Goal: Task Accomplishment & Management: Manage account settings

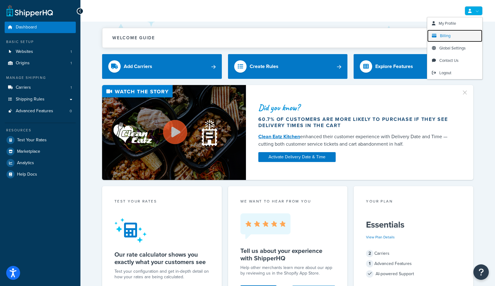
click at [450, 36] on span "Billing" at bounding box center [445, 36] width 11 height 6
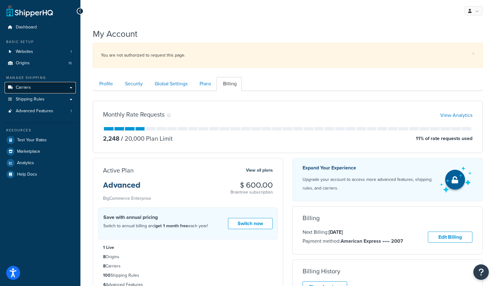
click at [21, 87] on span "Carriers" at bounding box center [23, 87] width 15 height 5
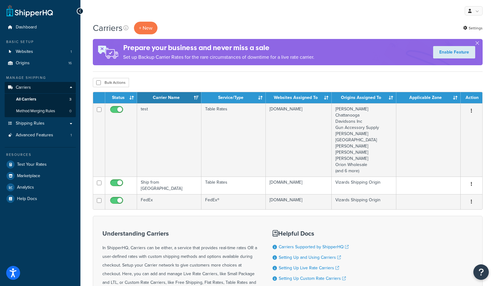
click at [146, 80] on div "Bulk Actions Duplicate Delete" at bounding box center [288, 82] width 390 height 9
click at [147, 30] on button "+ New" at bounding box center [146, 28] width 24 height 13
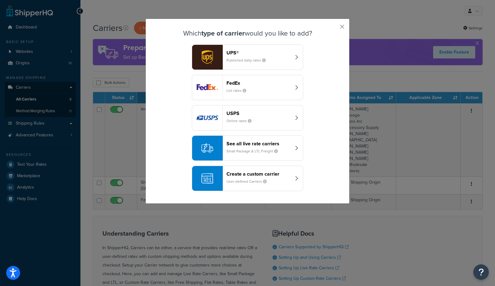
click at [243, 174] on header "Create a custom carrier" at bounding box center [259, 174] width 65 height 6
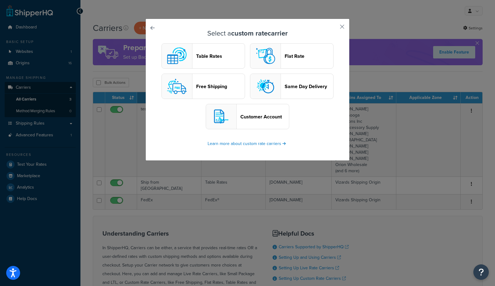
click at [216, 54] on header "Table Rates" at bounding box center [220, 56] width 49 height 6
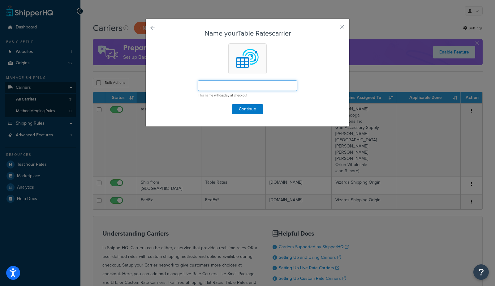
click at [226, 90] on input "text" at bounding box center [247, 85] width 99 height 11
type input "ammo test table"
click at [240, 111] on button "Continue" at bounding box center [247, 109] width 31 height 10
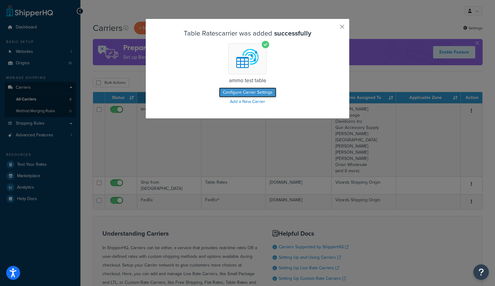
click at [243, 90] on button "Configure Carrier Settings" at bounding box center [247, 93] width 57 height 10
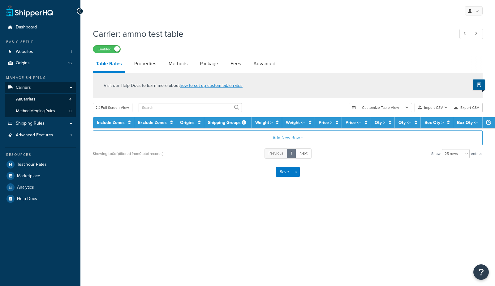
select select "25"
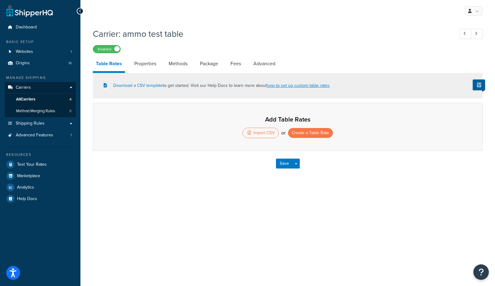
click at [197, 195] on div "My Profile Billing Global Settings Contact Us Logout Carrier: ammo test table E…" at bounding box center [287, 143] width 415 height 286
click at [177, 64] on link "Methods" at bounding box center [178, 63] width 25 height 15
select select "25"
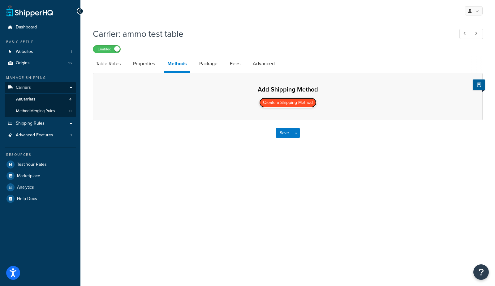
click at [280, 105] on button "Create a Shipping Method" at bounding box center [287, 103] width 57 height 10
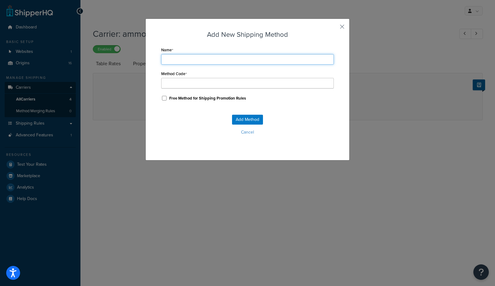
click at [196, 60] on input "Name" at bounding box center [247, 59] width 173 height 11
type input "a"
type input "am"
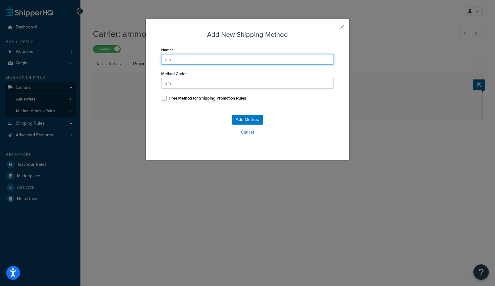
type input "amm"
type input "ammo"
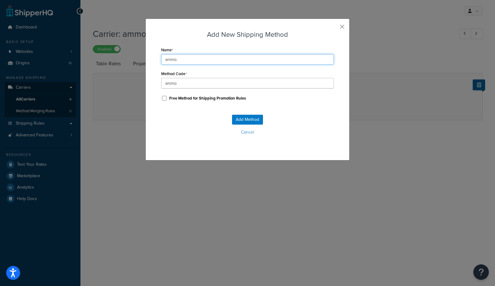
type input "ammo_"
type input "ammo t"
type input "ammo_t"
type input "ammo te"
type input "ammo_te"
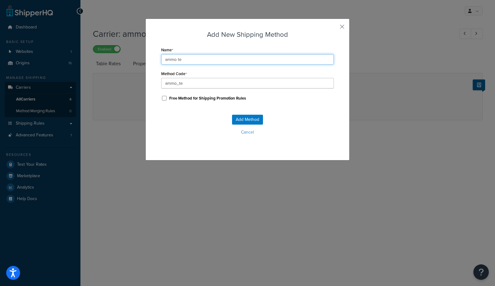
type input "ammo tes"
type input "ammo_tes"
type input "ammo test"
type input "ammo_test"
type input "ammo test"
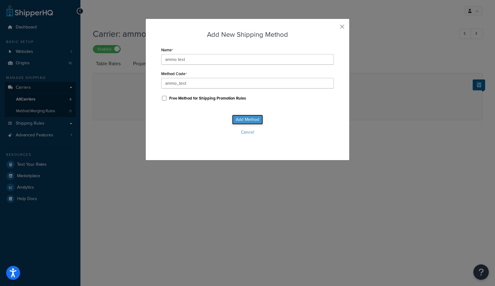
click at [243, 122] on button "Add Method" at bounding box center [247, 120] width 31 height 10
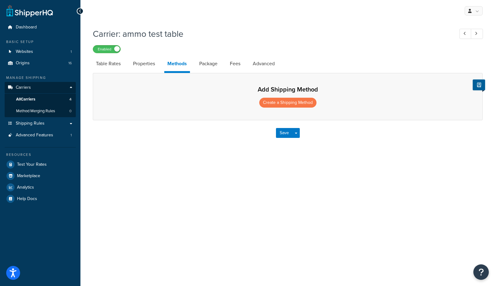
select select "25"
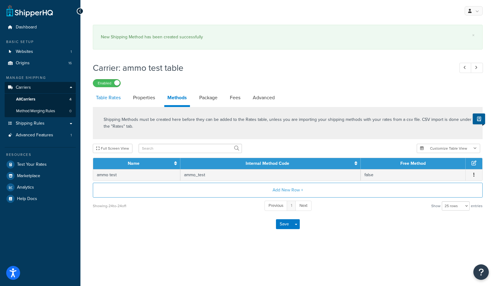
click at [110, 103] on link "Table Rates" at bounding box center [108, 97] width 31 height 15
select select "25"
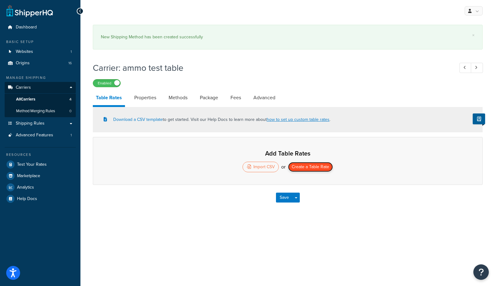
click at [309, 170] on button "Create a Table Rate" at bounding box center [310, 167] width 45 height 10
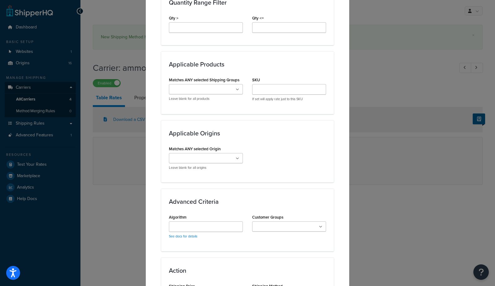
scroll to position [318, 0]
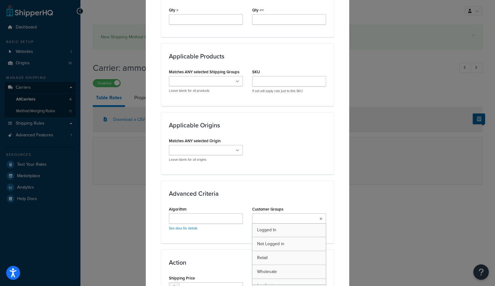
click at [277, 214] on ul at bounding box center [289, 219] width 74 height 10
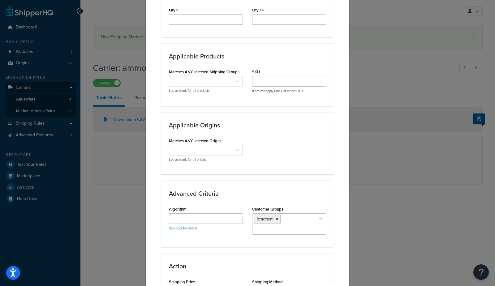
click at [196, 188] on div "Advanced Criteria Algorithm See docs for details Customer Groups bradtest Logge…" at bounding box center [247, 214] width 173 height 67
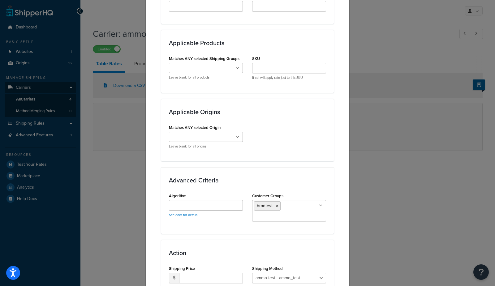
scroll to position [330, 0]
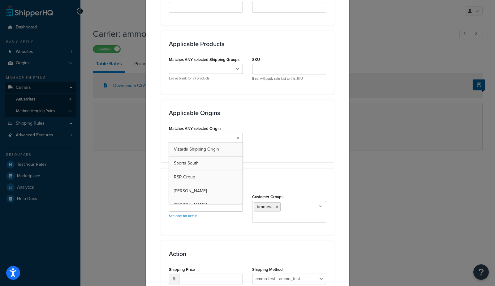
click at [201, 136] on input "Matches ANY selected Origin" at bounding box center [198, 138] width 55 height 7
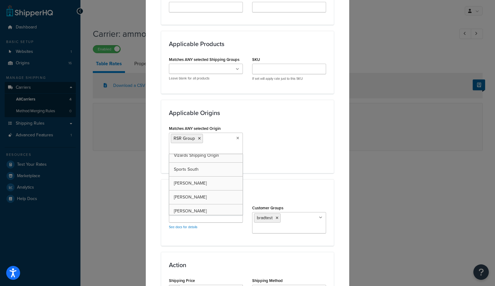
click at [177, 107] on div "Applicable Origins Matches ANY selected Origin RSR Group Vizards Shipping Origi…" at bounding box center [247, 136] width 173 height 73
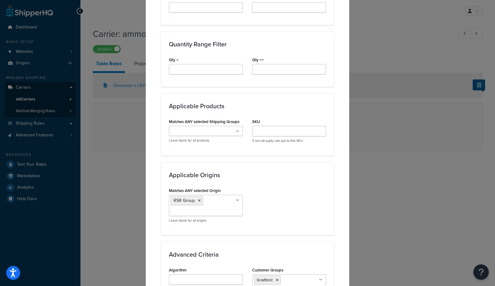
scroll to position [267, 0]
click at [189, 130] on input "Matches ANY selected Shipping Groups" at bounding box center [198, 132] width 55 height 7
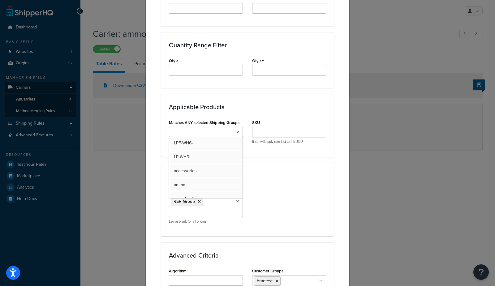
scroll to position [136, 0]
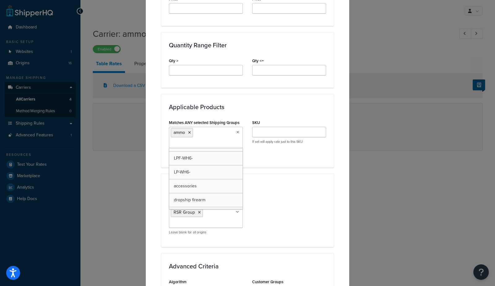
click at [162, 168] on div "Applicable Zones See examples and learn more about how include and exclude zone…" at bounding box center [247, 95] width 173 height 587
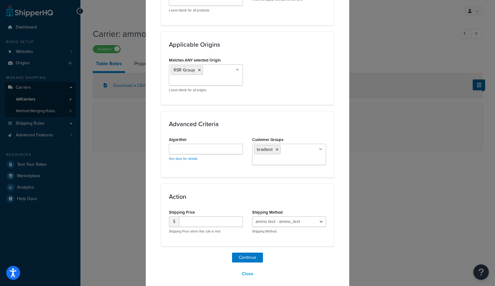
scroll to position [412, 0]
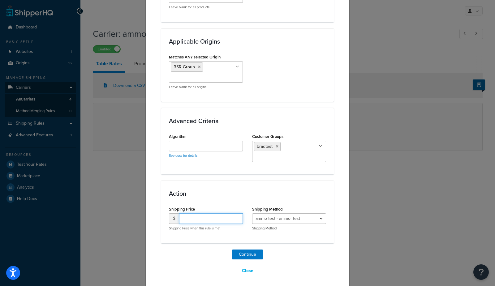
click at [191, 215] on input "number" at bounding box center [211, 219] width 64 height 11
type input "17.95"
click at [249, 254] on button "Continue" at bounding box center [247, 255] width 31 height 10
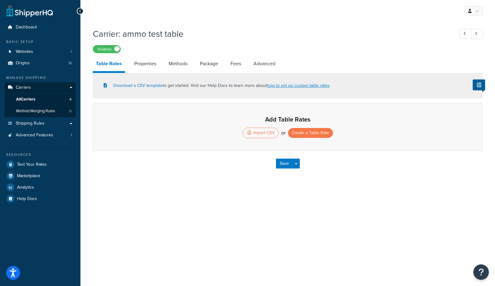
select select "25"
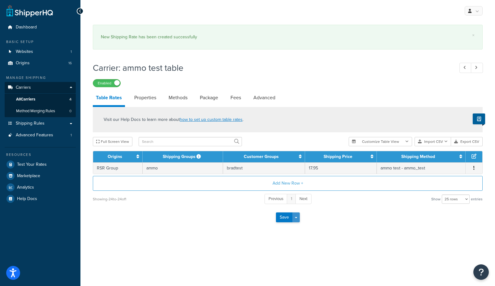
click at [297, 217] on span "button" at bounding box center [296, 217] width 2 height 1
click at [297, 232] on button "Save and Edit" at bounding box center [298, 229] width 45 height 13
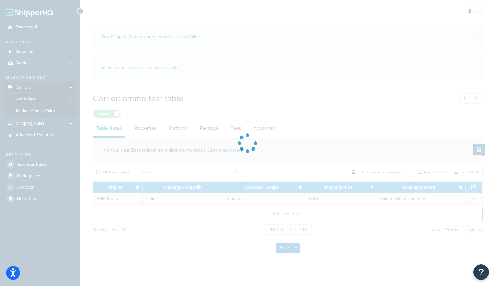
select select "25"
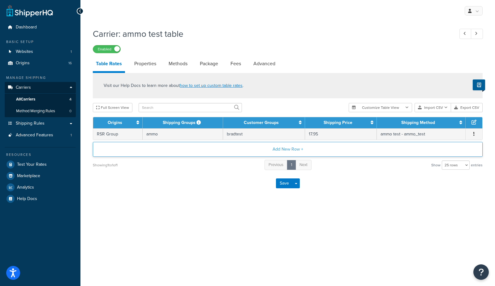
click at [200, 145] on button "Add New Row +" at bounding box center [288, 149] width 390 height 15
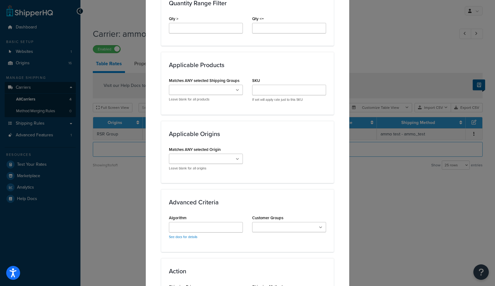
scroll to position [310, 0]
click at [270, 230] on ul at bounding box center [289, 227] width 74 height 10
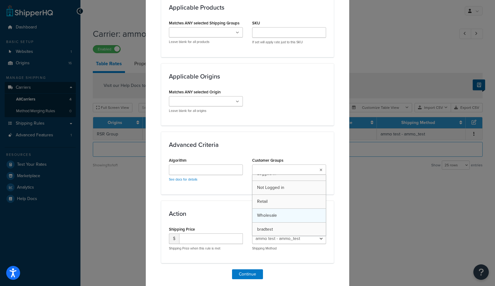
scroll to position [0, 0]
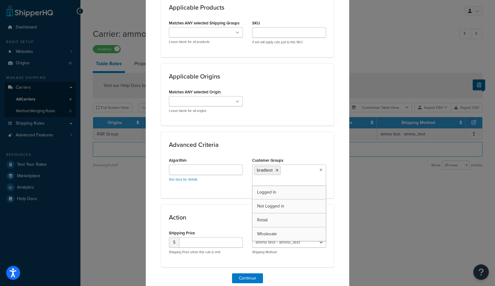
click at [196, 99] on input "Matches ANY selected Origin" at bounding box center [198, 101] width 55 height 7
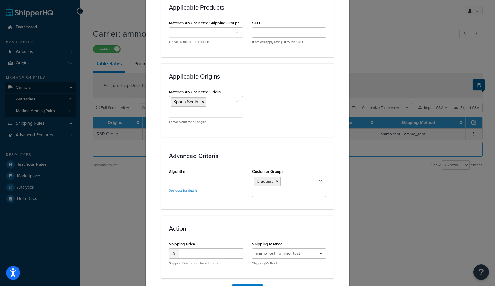
click at [162, 120] on div "Applicable Origins Matches ANY selected Origin Sports South Vizards Shipping Or…" at bounding box center [247, 99] width 173 height 73
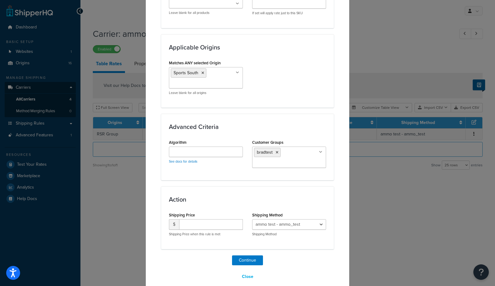
scroll to position [402, 0]
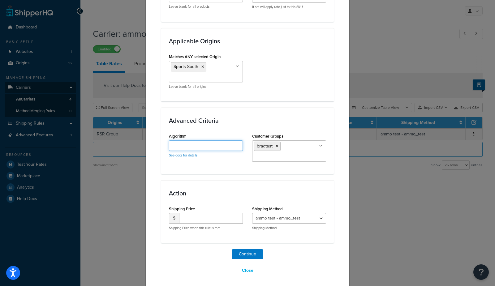
click at [195, 145] on input "Algorithm" at bounding box center [206, 146] width 74 height 11
paste input "perUnitWeight=1@1.5"
click at [204, 145] on input "perUnitWeight=1@1.5" at bounding box center [206, 146] width 74 height 11
click at [227, 144] on input "perUnitWeight=100@1.5" at bounding box center [206, 146] width 74 height 11
type input "perUnitWeight=100@18.95"
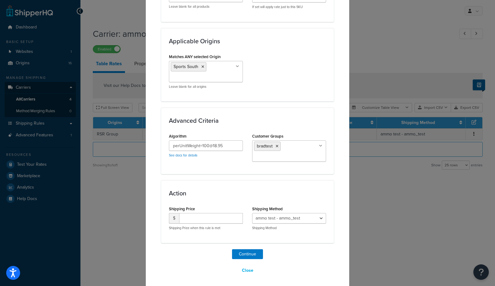
click at [259, 119] on h3 "Advanced Criteria" at bounding box center [247, 120] width 157 height 7
click at [194, 219] on input "number" at bounding box center [211, 218] width 64 height 11
type input "0"
click at [249, 252] on button "Continue" at bounding box center [247, 254] width 31 height 10
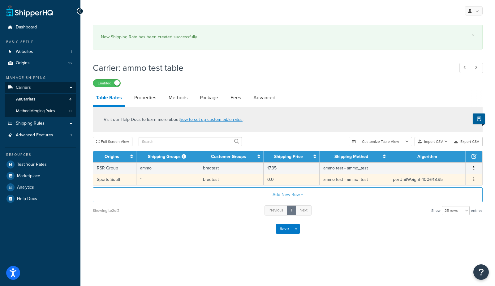
click at [163, 182] on td "*" at bounding box center [168, 179] width 63 height 11
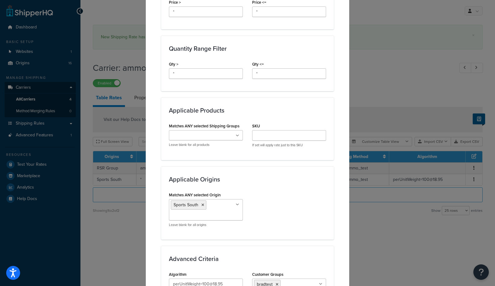
scroll to position [241, 0]
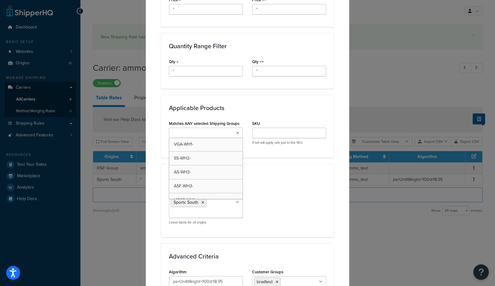
click at [202, 132] on input "Matches ANY selected Shipping Groups" at bounding box center [198, 133] width 55 height 7
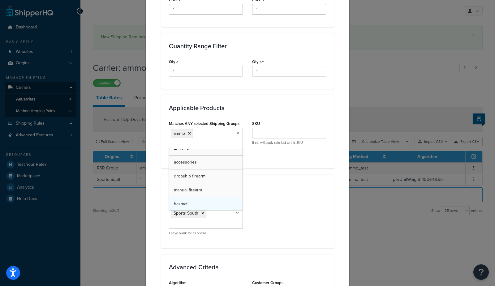
scroll to position [162, 0]
click at [160, 157] on div "Update Table Rate Applicable Zones See examples and learn more about how includ…" at bounding box center [247, 106] width 204 height 658
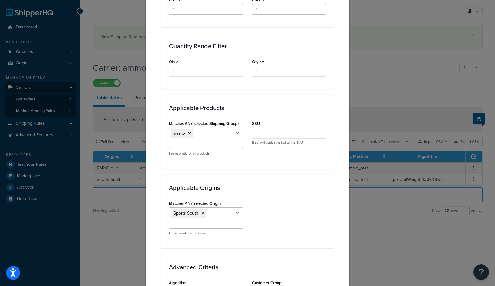
scroll to position [388, 0]
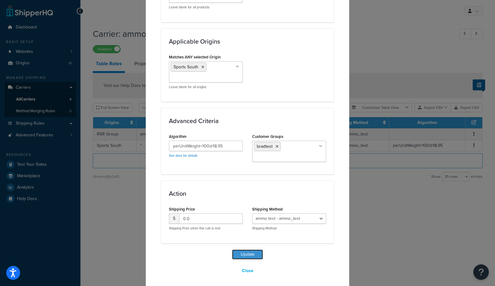
click at [240, 252] on button "Update" at bounding box center [247, 255] width 31 height 10
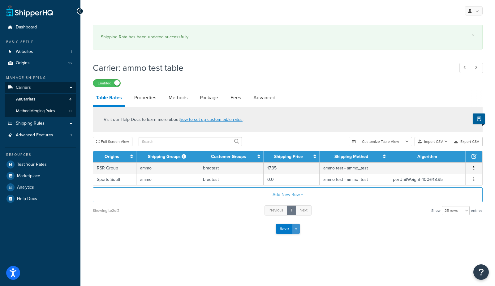
click at [295, 231] on button "Save Dropdown" at bounding box center [296, 229] width 7 height 10
click at [298, 239] on button "Save and Edit" at bounding box center [298, 240] width 45 height 13
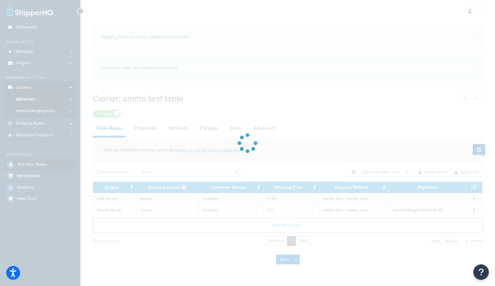
select select "25"
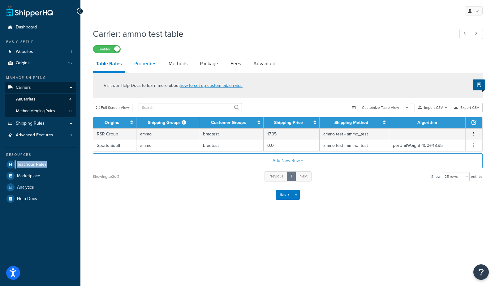
click at [150, 66] on link "Properties" at bounding box center [145, 63] width 28 height 15
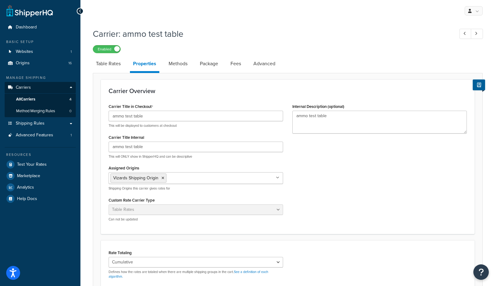
click at [182, 179] on input "Assigned Origins" at bounding box center [195, 178] width 55 height 7
click at [193, 179] on input "Assigned Origins" at bounding box center [195, 178] width 55 height 7
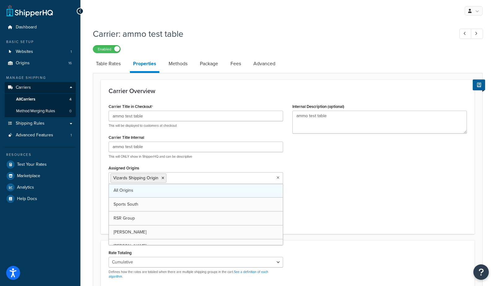
click at [185, 193] on link "All Origins" at bounding box center [196, 191] width 174 height 14
click at [403, 198] on div "Carrier Title in Checkout ammo test table This will be displayed to customers a…" at bounding box center [288, 164] width 368 height 124
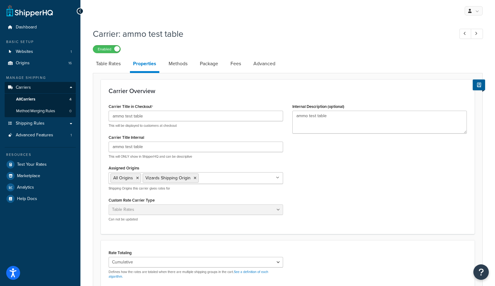
scroll to position [132, 0]
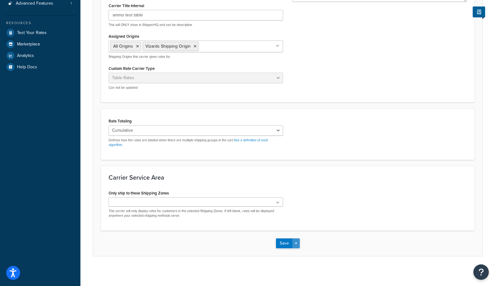
drag, startPoint x: 295, startPoint y: 242, endPoint x: 295, endPoint y: 246, distance: 4.3
click at [295, 242] on button "Save Dropdown" at bounding box center [296, 244] width 7 height 10
click at [295, 255] on button "Save and Edit" at bounding box center [298, 255] width 45 height 13
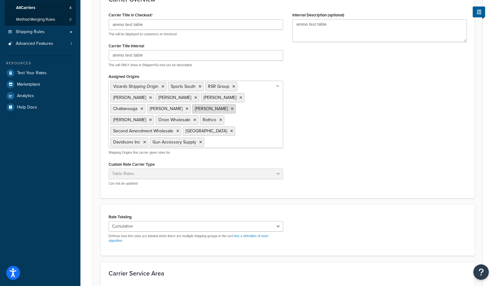
scroll to position [0, 0]
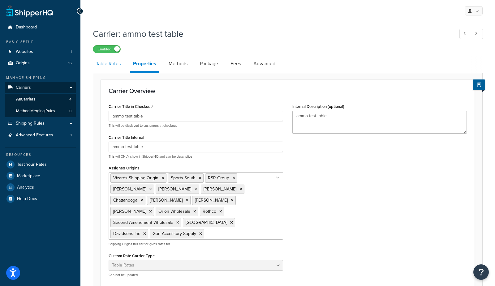
click at [104, 63] on link "Table Rates" at bounding box center [108, 63] width 31 height 15
select select "25"
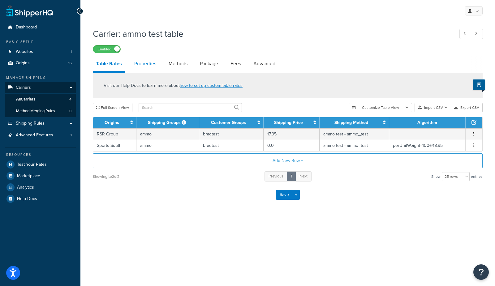
click at [138, 63] on link "Properties" at bounding box center [145, 63] width 28 height 15
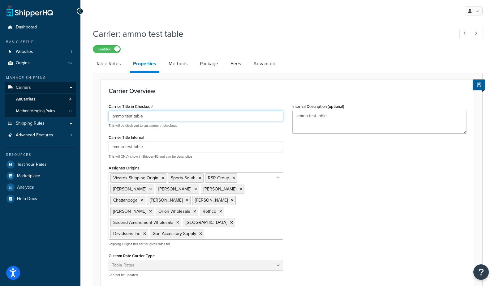
drag, startPoint x: 124, startPoint y: 117, endPoint x: 129, endPoint y: 116, distance: 5.3
click at [124, 117] on input "ammo test table" at bounding box center [196, 116] width 175 height 11
type input "ammo and accessories test table"
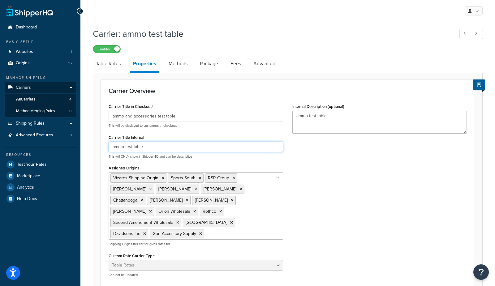
click at [133, 144] on input "ammo test table" at bounding box center [196, 147] width 175 height 11
paste input "and accessories"
type input "ammo and accessories test table"
click at [329, 189] on div "Carrier Title in Checkout ammo and accessories test table This will be displaye…" at bounding box center [288, 192] width 368 height 180
click at [106, 67] on link "Table Rates" at bounding box center [108, 63] width 31 height 15
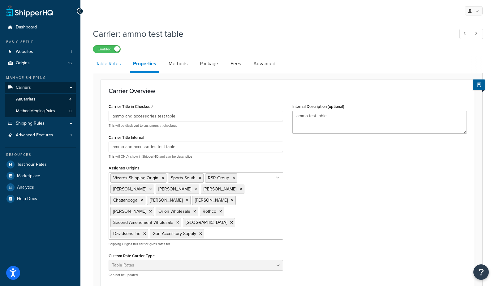
select select "25"
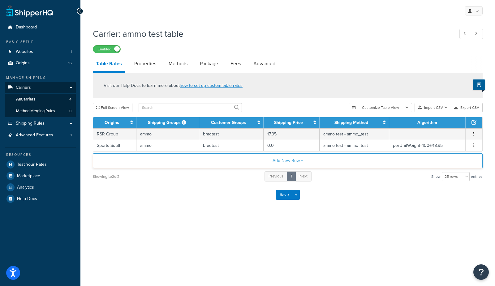
click at [293, 164] on button "Add New Row +" at bounding box center [288, 161] width 390 height 15
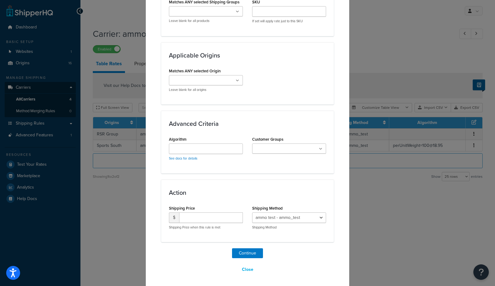
scroll to position [387, 0]
click at [280, 149] on input "Customer Groups" at bounding box center [281, 150] width 55 height 7
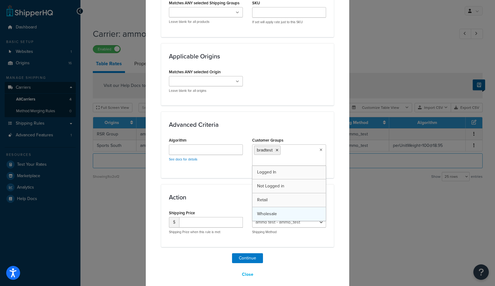
scroll to position [0, 0]
click at [275, 224] on select "ammo test - ammo_test" at bounding box center [289, 222] width 74 height 11
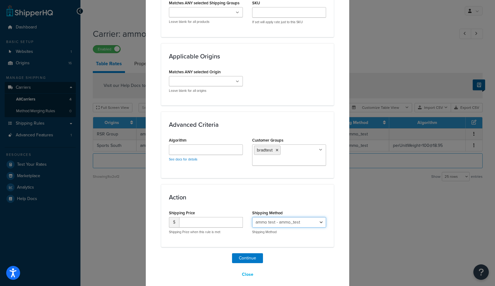
click at [252, 217] on select "ammo test - ammo_test" at bounding box center [289, 222] width 74 height 11
click at [211, 220] on input "number" at bounding box center [211, 222] width 64 height 11
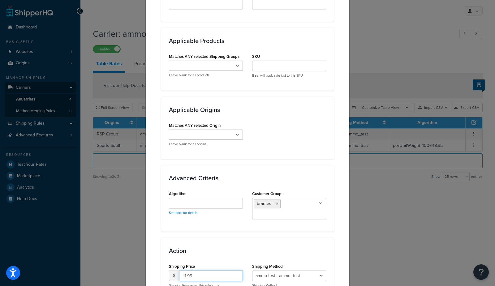
scroll to position [332, 0]
type input "11.95"
click at [186, 132] on input "Matches ANY selected Origin" at bounding box center [198, 135] width 55 height 7
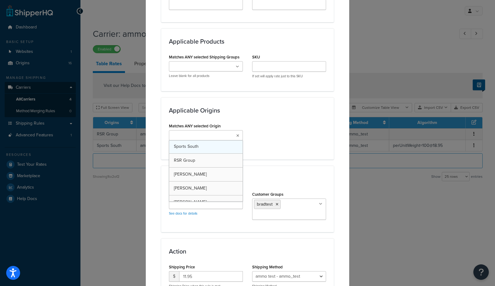
scroll to position [15, 0]
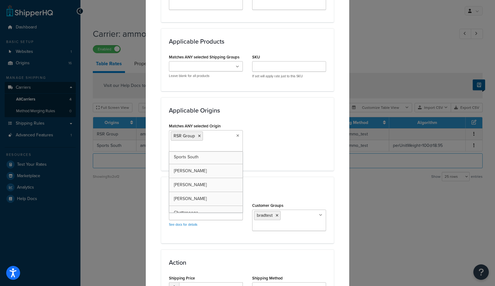
click at [299, 138] on div "Matches ANY selected Origin RSR Group Vizards Shipping Origin Sports South Zand…" at bounding box center [247, 142] width 167 height 41
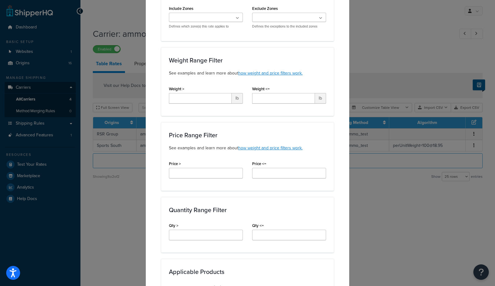
scroll to position [402, 0]
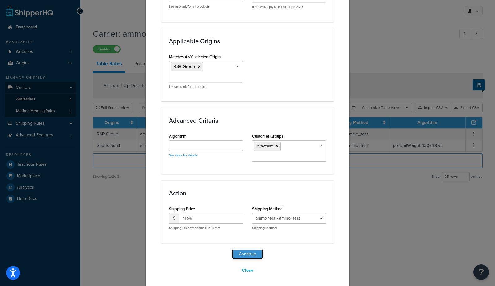
click at [251, 254] on button "Continue" at bounding box center [247, 254] width 31 height 10
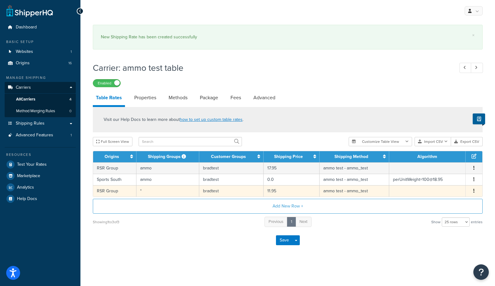
click at [166, 193] on td "*" at bounding box center [168, 190] width 63 height 11
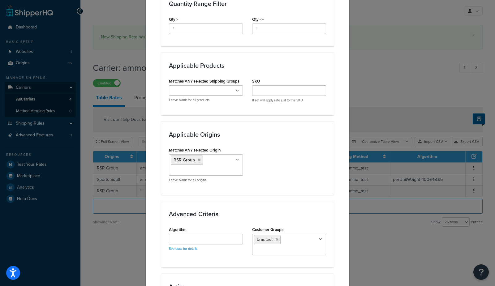
scroll to position [283, 0]
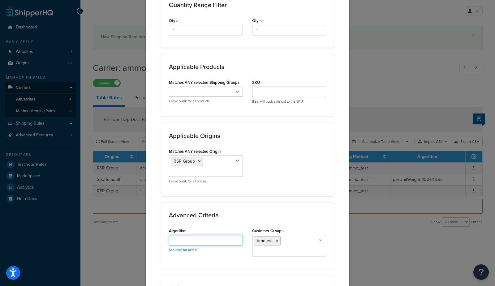
click at [189, 236] on input "Algorithm" at bounding box center [206, 240] width 74 height 11
click at [218, 90] on ul at bounding box center [206, 92] width 74 height 10
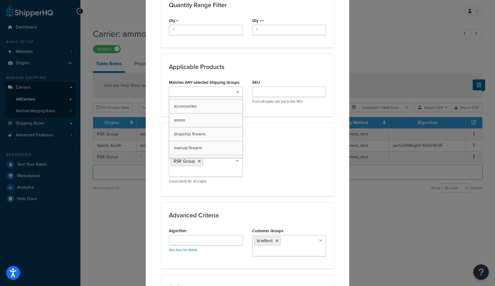
scroll to position [163, 0]
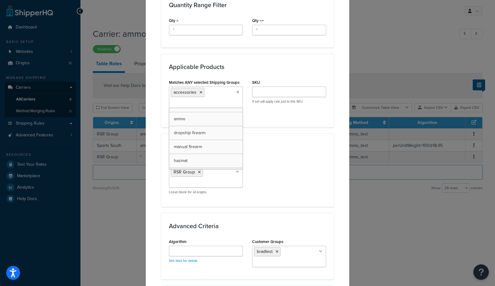
click at [159, 111] on div "Update Table Rate Applicable Zones See examples and learn more about how includ…" at bounding box center [247, 65] width 204 height 658
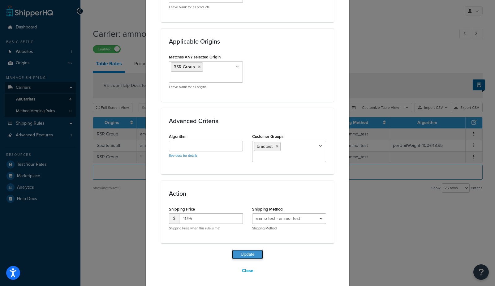
click at [241, 253] on button "Update" at bounding box center [247, 255] width 31 height 10
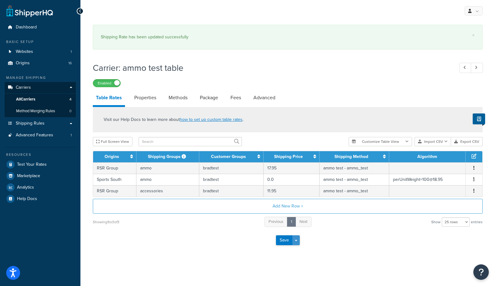
click at [295, 240] on span "button" at bounding box center [296, 240] width 2 height 1
click at [298, 252] on button "Save and Edit" at bounding box center [298, 251] width 45 height 13
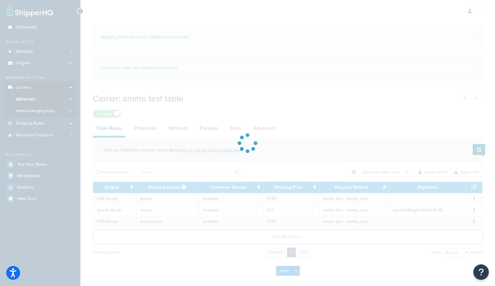
select select "25"
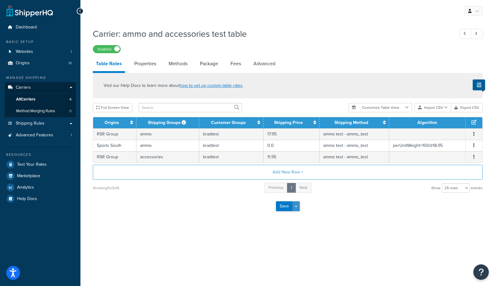
click at [296, 204] on button "Save Dropdown" at bounding box center [296, 207] width 7 height 10
click at [297, 217] on button "Save and Edit" at bounding box center [298, 217] width 45 height 13
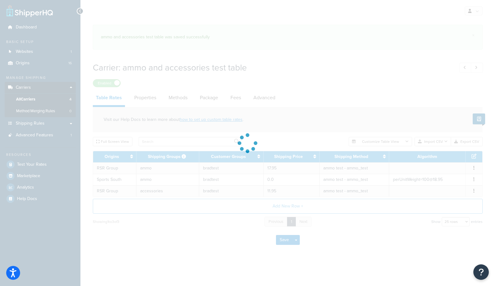
select select "25"
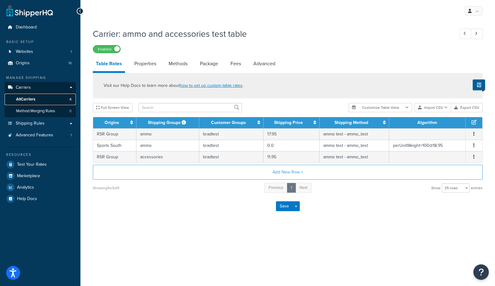
click at [28, 98] on span "All Carriers" at bounding box center [25, 99] width 19 height 5
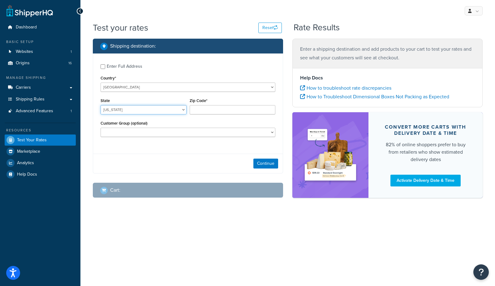
click at [119, 110] on select "[US_STATE] [US_STATE] [US_STATE] [US_STATE] [US_STATE] Armed Forces Americas Ar…" at bounding box center [144, 109] width 86 height 9
select select "[GEOGRAPHIC_DATA]"
click at [101, 105] on select "[US_STATE] [US_STATE] [US_STATE] [US_STATE] [US_STATE] Armed Forces Americas Ar…" at bounding box center [144, 109] width 86 height 9
click at [224, 112] on input "Zip Code*" at bounding box center [233, 109] width 86 height 9
type input "78745"
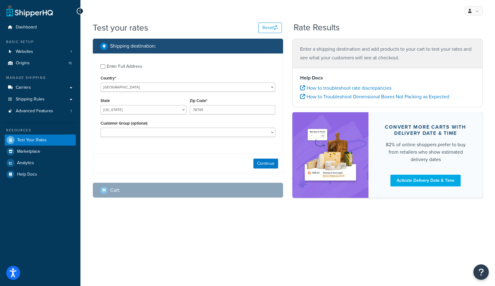
drag, startPoint x: 209, startPoint y: 172, endPoint x: 236, endPoint y: 171, distance: 27.2
click at [209, 172] on div "Continue" at bounding box center [188, 164] width 190 height 20
click at [270, 166] on button "Continue" at bounding box center [266, 164] width 25 height 10
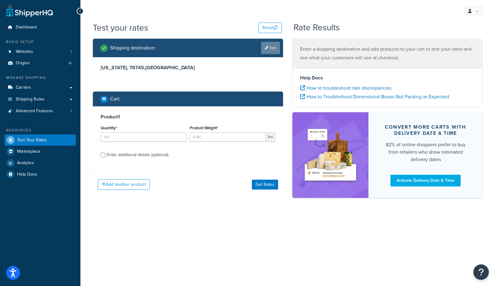
click at [270, 49] on link "Edit" at bounding box center [270, 48] width 19 height 12
select select "TX"
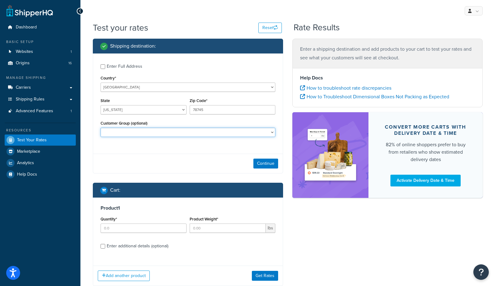
click at [122, 136] on select "bradtest Logged In Not Logged in Retail Wholesale" at bounding box center [188, 132] width 175 height 9
select select "bradtest"
click at [101, 128] on select "bradtest Logged In Not Logged in Retail Wholesale" at bounding box center [188, 132] width 175 height 9
drag, startPoint x: 89, startPoint y: 150, endPoint x: 107, endPoint y: 162, distance: 21.5
click at [89, 150] on div "Shipping destination : Enter Full Address Country* United States United Kingdom…" at bounding box center [188, 167] width 200 height 257
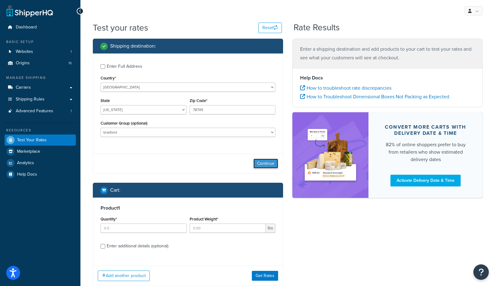
click at [263, 167] on button "Continue" at bounding box center [266, 164] width 25 height 10
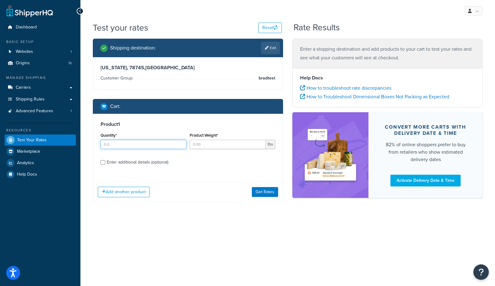
click at [123, 143] on input "Quantity*" at bounding box center [144, 144] width 86 height 9
type input "1"
drag, startPoint x: 212, startPoint y: 147, endPoint x: 187, endPoint y: 149, distance: 24.5
click at [209, 146] on input "Product Weight*" at bounding box center [228, 144] width 76 height 9
type input "2"
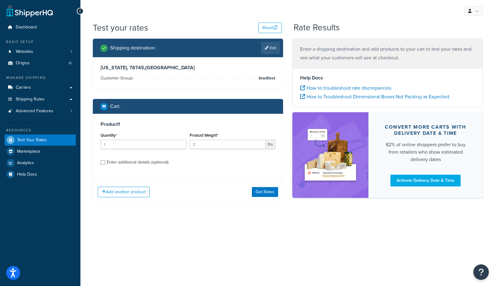
click at [128, 166] on div "Enter additional details (optional)" at bounding box center [138, 162] width 62 height 9
click at [105, 165] on input "Enter additional details (optional)" at bounding box center [103, 162] width 5 height 5
checkbox input "true"
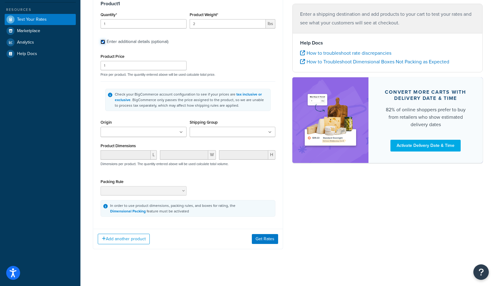
scroll to position [119, 0]
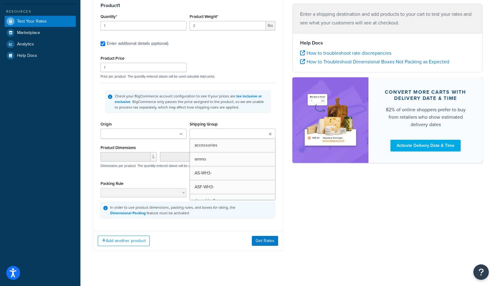
click at [210, 133] on input "Shipping Group" at bounding box center [219, 134] width 55 height 7
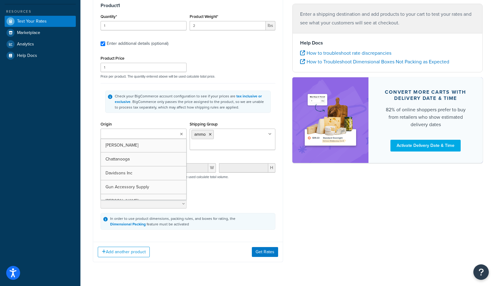
click at [137, 136] on input "Origin" at bounding box center [129, 134] width 55 height 7
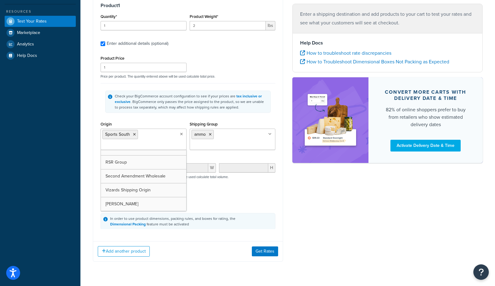
scroll to position [145, 0]
click at [306, 197] on div "Shipping destination : Edit Texas, 78745 , United States Customer Group: bradte…" at bounding box center [287, 95] width 399 height 351
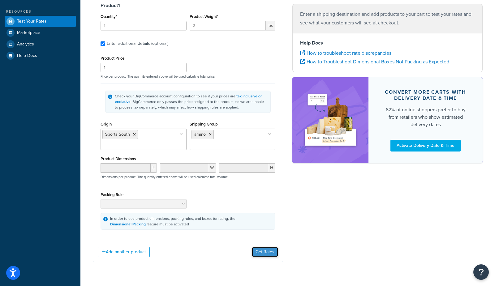
click at [267, 253] on button "Get Rates" at bounding box center [265, 252] width 26 height 10
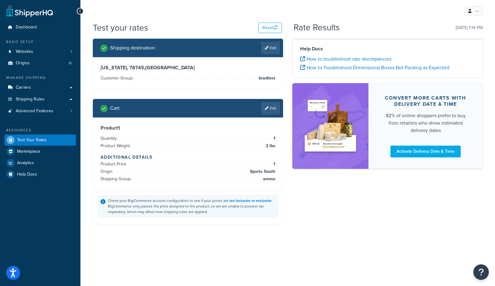
scroll to position [0, 0]
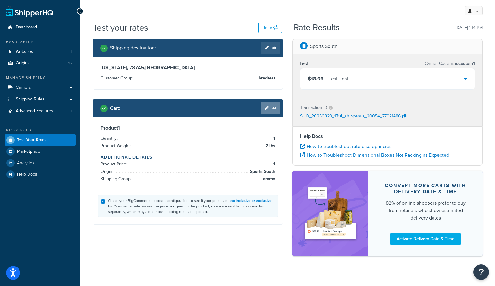
click at [269, 110] on link "Edit" at bounding box center [270, 108] width 19 height 12
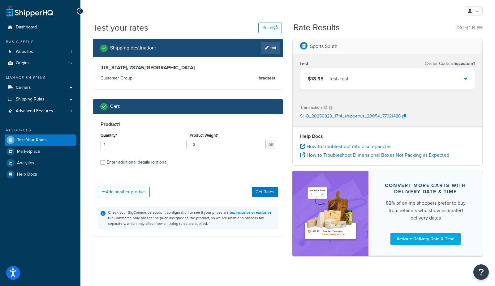
click at [148, 162] on div "Enter additional details (optional)" at bounding box center [138, 162] width 62 height 9
click at [146, 162] on div "Enter additional details (optional)" at bounding box center [138, 162] width 62 height 9
click at [105, 162] on input "Enter additional details (optional)" at bounding box center [103, 162] width 5 height 5
checkbox input "true"
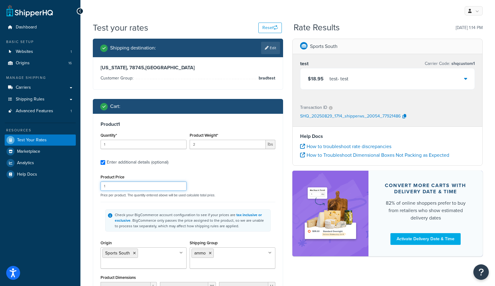
click at [132, 186] on input "1" at bounding box center [144, 186] width 86 height 9
drag, startPoint x: 205, startPoint y: 145, endPoint x: 156, endPoint y: 142, distance: 49.6
click at [158, 143] on div "Quantity* 1 Product Weight* 2 lbs" at bounding box center [188, 142] width 178 height 23
type input "100"
click at [272, 164] on label "Enter additional details (optional)" at bounding box center [191, 162] width 169 height 10
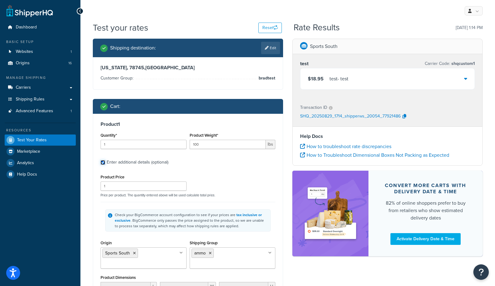
click at [105, 164] on input "Enter additional details (optional)" at bounding box center [103, 162] width 5 height 5
checkbox input "false"
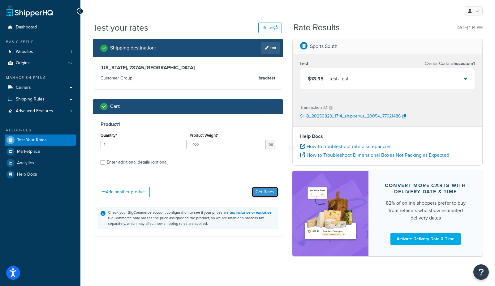
click at [264, 193] on button "Get Rates" at bounding box center [265, 192] width 26 height 10
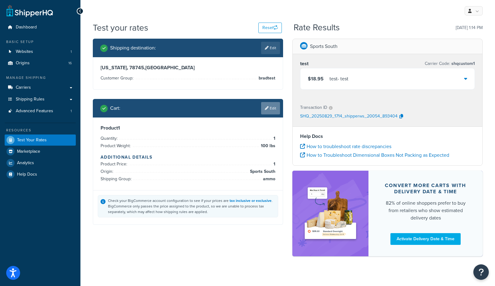
click at [269, 110] on link "Edit" at bounding box center [270, 108] width 19 height 12
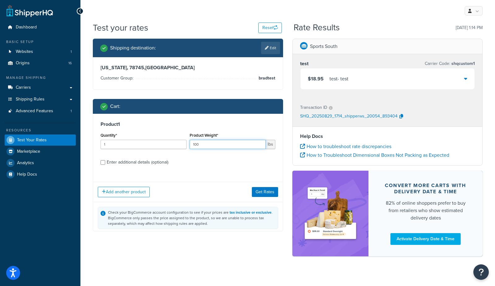
click at [219, 147] on input "100" at bounding box center [228, 144] width 76 height 9
type input "100.01"
click at [267, 191] on button "Get Rates" at bounding box center [265, 192] width 26 height 10
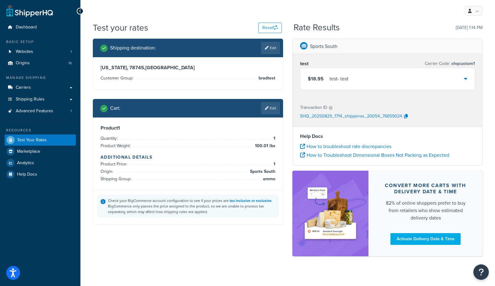
click at [272, 107] on link "Edit" at bounding box center [270, 108] width 19 height 12
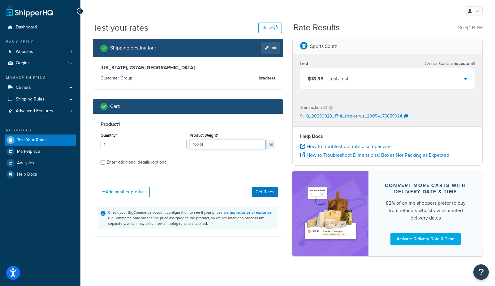
drag, startPoint x: 211, startPoint y: 144, endPoint x: 158, endPoint y: 143, distance: 53.6
click at [158, 144] on div "Quantity* 1 Product Weight* 100.01 lbs" at bounding box center [188, 142] width 178 height 23
type input "150"
click at [259, 189] on button "Get Rates" at bounding box center [265, 192] width 26 height 10
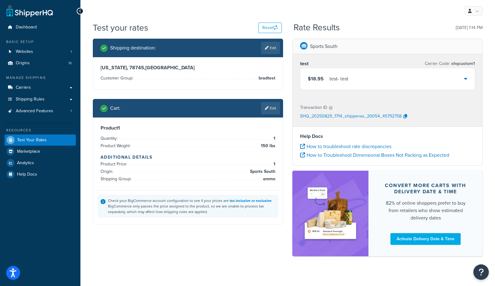
click at [327, 83] on div "$18.95 test - test" at bounding box center [328, 79] width 41 height 9
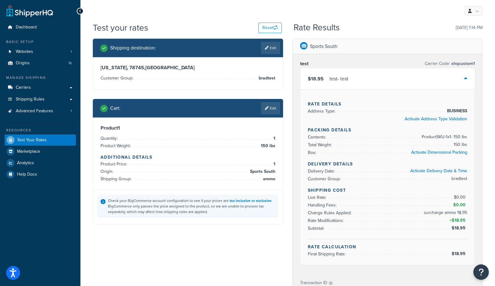
drag, startPoint x: 267, startPoint y: 109, endPoint x: 266, endPoint y: 112, distance: 3.2
click at [267, 109] on icon at bounding box center [267, 108] width 4 height 4
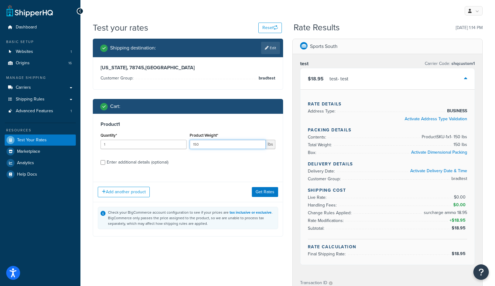
drag, startPoint x: 236, startPoint y: 146, endPoint x: 150, endPoint y: 137, distance: 86.6
click at [150, 137] on div "Quantity* 1 Product Weight* 150 lbs" at bounding box center [188, 142] width 178 height 23
type input "55"
click at [263, 191] on button "Get Rates" at bounding box center [265, 192] width 26 height 10
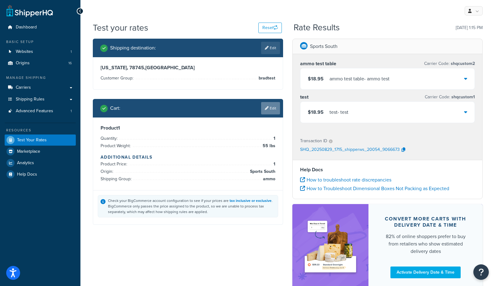
click at [275, 110] on link "Edit" at bounding box center [270, 108] width 19 height 12
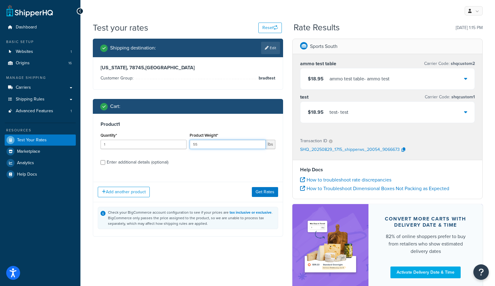
drag, startPoint x: 214, startPoint y: 145, endPoint x: 146, endPoint y: 138, distance: 68.2
click at [146, 138] on div "Quantity* 1 Product Weight* 55 lbs" at bounding box center [188, 142] width 178 height 23
type input "100"
click at [271, 196] on button "Get Rates" at bounding box center [265, 192] width 26 height 10
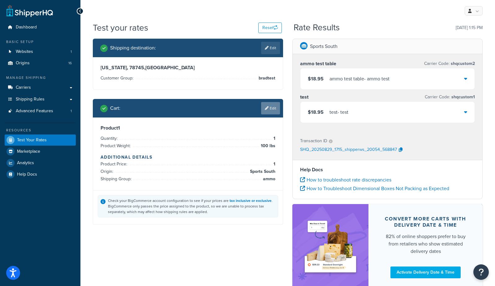
click at [275, 111] on link "Edit" at bounding box center [270, 108] width 19 height 12
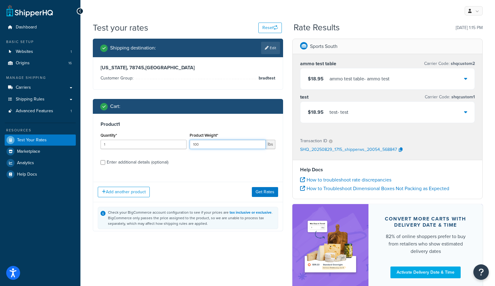
click at [246, 146] on input "100" at bounding box center [228, 144] width 76 height 9
type input "100.01"
click at [270, 193] on button "Get Rates" at bounding box center [265, 192] width 26 height 10
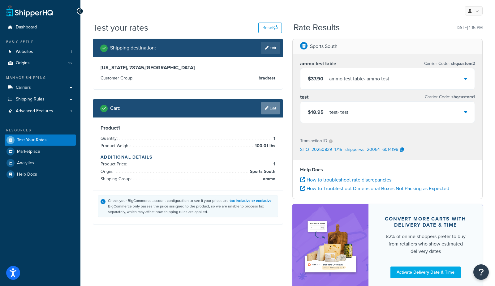
click at [275, 109] on link "Edit" at bounding box center [270, 108] width 19 height 12
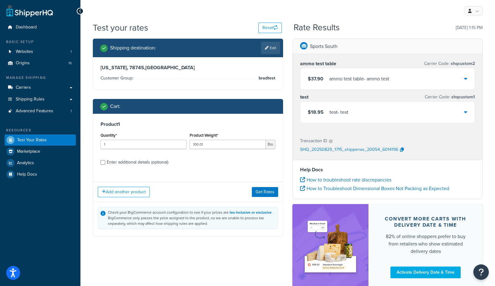
click at [137, 161] on div "Enter additional details (optional)" at bounding box center [138, 162] width 62 height 9
click at [105, 161] on input "Enter additional details (optional)" at bounding box center [103, 162] width 5 height 5
checkbox input "true"
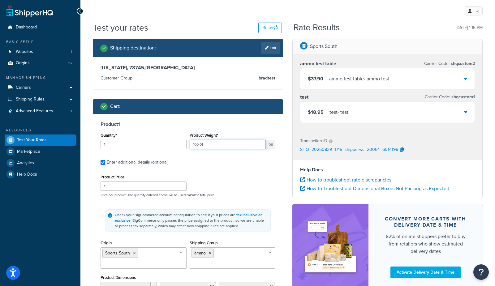
drag, startPoint x: 215, startPoint y: 145, endPoint x: 120, endPoint y: 133, distance: 96.4
click at [120, 133] on div "Quantity* 1 Product Weight* 100.01 lbs" at bounding box center [188, 142] width 178 height 23
type input "55"
click at [80, 200] on div "Dashboard Basic Setup Websites 1 Origins 16 Manage Shipping Carriers Carriers A…" at bounding box center [40, 228] width 80 height 456
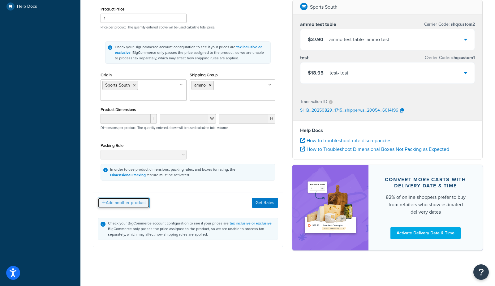
click at [122, 201] on button "Add another product" at bounding box center [124, 203] width 52 height 11
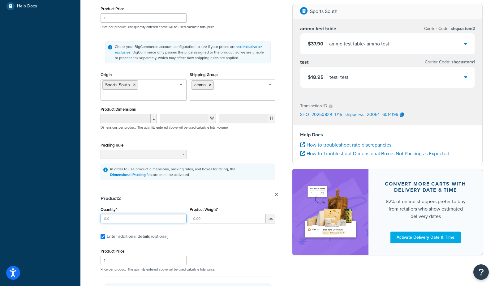
click at [118, 216] on input "Quantity*" at bounding box center [144, 218] width 86 height 9
type input "1"
click at [79, 235] on div "Dashboard Basic Setup Websites 1 Origins 16 Manage Shipping Carriers Carriers A…" at bounding box center [40, 175] width 80 height 687
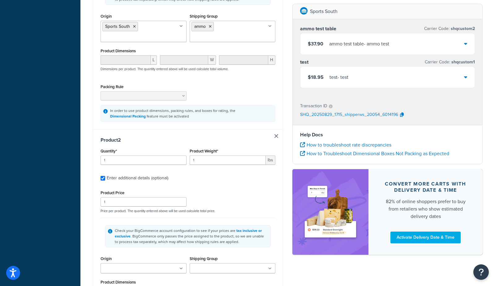
scroll to position [269, 0]
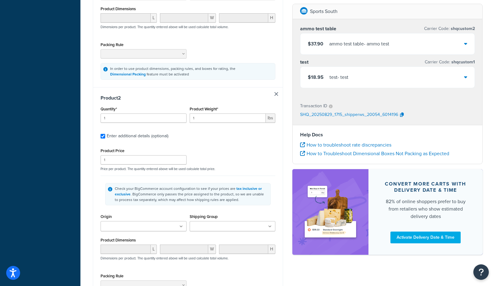
click at [121, 221] on ul at bounding box center [144, 226] width 86 height 10
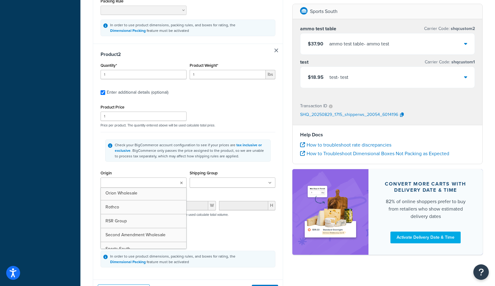
scroll to position [125, 0]
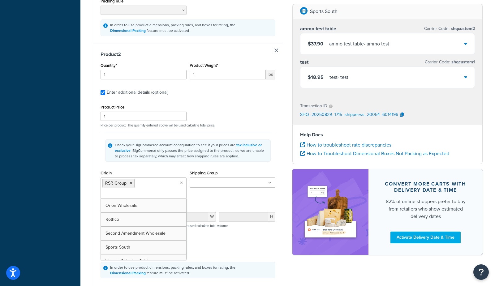
click at [217, 182] on input "Shipping Group" at bounding box center [219, 183] width 55 height 7
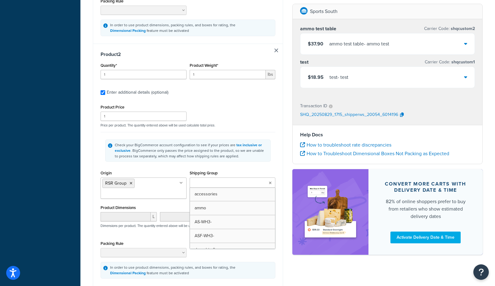
drag, startPoint x: 209, startPoint y: 204, endPoint x: 186, endPoint y: 206, distance: 22.3
click at [83, 181] on div "Test your rates Reset Rate Results 08/29/2025, 1:15 PM Shipping destination : E…" at bounding box center [287, 39] width 415 height 661
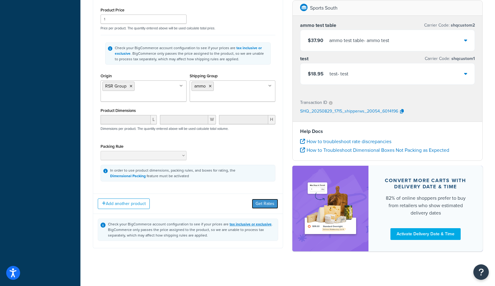
click at [264, 200] on button "Get Rates" at bounding box center [265, 204] width 26 height 10
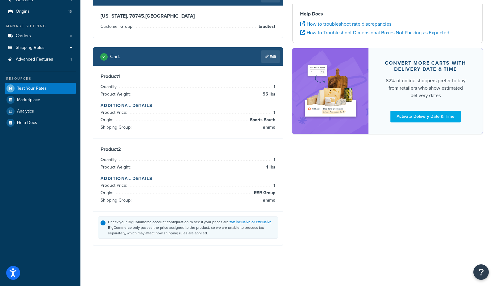
scroll to position [51, 0]
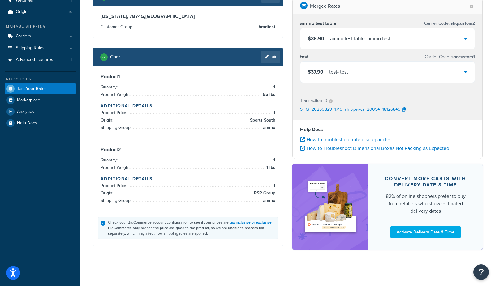
click at [352, 39] on div "ammo test table - ammo test" at bounding box center [360, 38] width 60 height 9
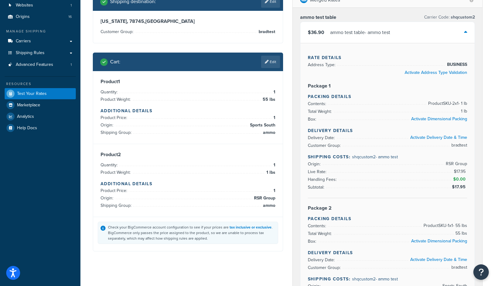
scroll to position [46, 0]
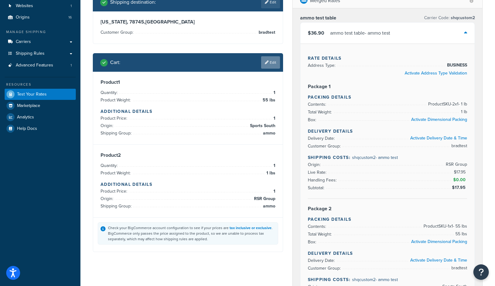
click at [271, 62] on link "Edit" at bounding box center [270, 62] width 19 height 12
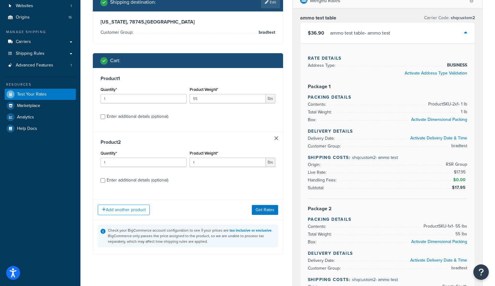
click at [128, 181] on div "Enter additional details (optional)" at bounding box center [138, 180] width 62 height 9
click at [105, 181] on input "Enter additional details (optional)" at bounding box center [103, 180] width 5 height 5
checkbox input "true"
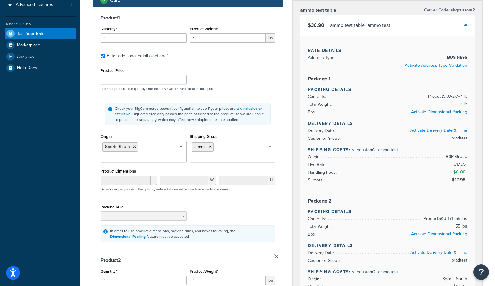
scroll to position [109, 0]
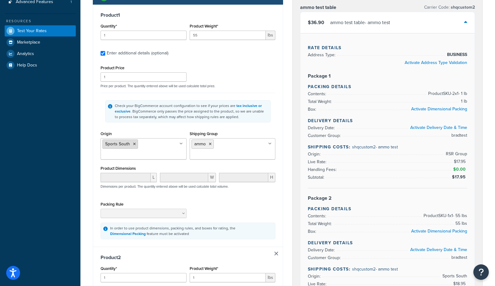
click at [135, 141] on li "Sports South" at bounding box center [120, 144] width 36 height 9
click at [134, 143] on icon at bounding box center [134, 144] width 3 height 4
click at [70, 156] on div "Dashboard Basic Setup Websites 1 Origins 16 Manage Shipping Carriers Carriers A…" at bounding box center [40, 240] width 80 height 699
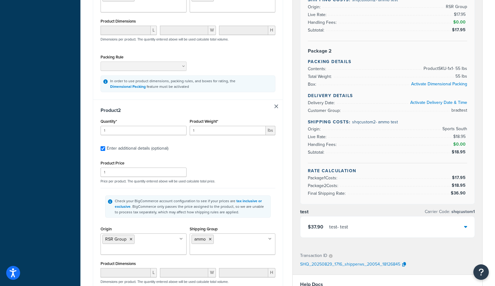
scroll to position [255, 0]
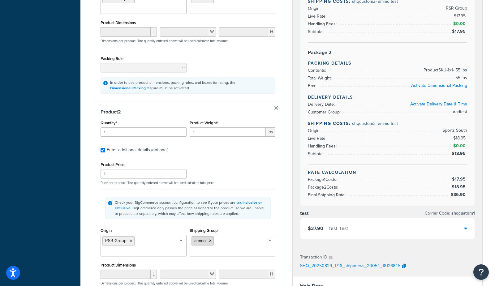
click at [210, 239] on icon at bounding box center [210, 241] width 3 height 4
drag, startPoint x: 203, startPoint y: 257, endPoint x: 186, endPoint y: 254, distance: 17.3
click at [45, 208] on div "Dashboard Basic Setup Websites 1 Origins 16 Manage Shipping Carriers Carriers A…" at bounding box center [40, 94] width 80 height 699
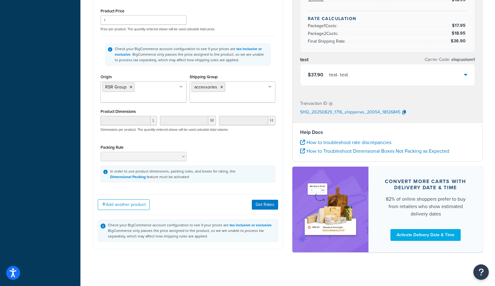
scroll to position [409, 0]
click at [271, 205] on button "Get Rates" at bounding box center [265, 205] width 26 height 10
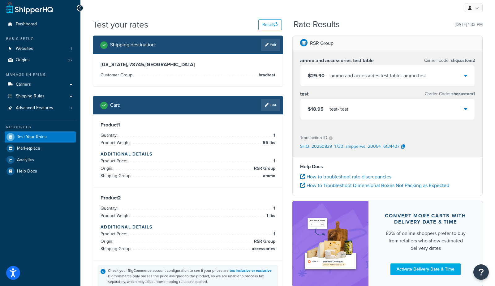
scroll to position [0, 0]
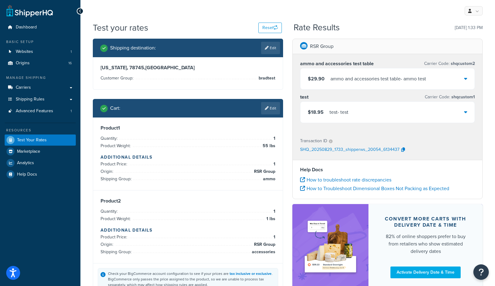
click at [347, 75] on div "ammo and accessories test table - ammo test" at bounding box center [379, 79] width 96 height 9
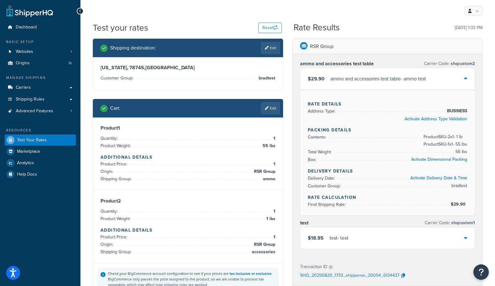
click at [177, 20] on div "My Profile Billing Global Settings Contact Us Logout" at bounding box center [287, 11] width 415 height 22
click at [200, 14] on div "My Profile Billing Global Settings Contact Us Logout" at bounding box center [287, 11] width 415 height 22
click at [271, 107] on link "Edit" at bounding box center [270, 108] width 19 height 12
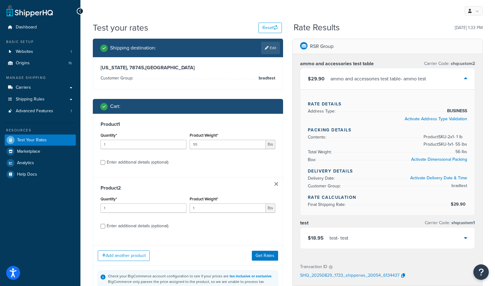
click at [120, 228] on div "Enter additional details (optional)" at bounding box center [138, 226] width 62 height 9
click at [105, 228] on input "Enter additional details (optional)" at bounding box center [103, 226] width 5 height 5
checkbox input "true"
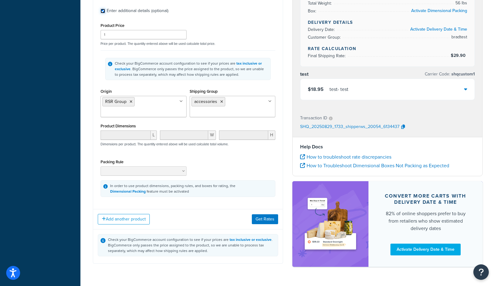
scroll to position [395, 0]
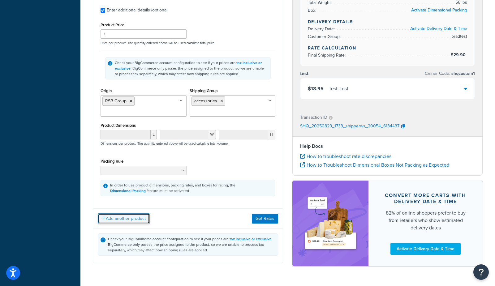
click at [124, 219] on button "Add another product" at bounding box center [124, 219] width 52 height 11
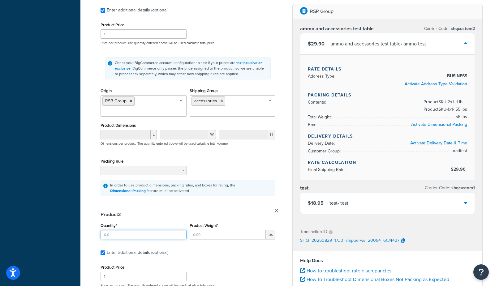
click at [123, 232] on input "Quantity*" at bounding box center [144, 234] width 86 height 9
type input "1"
click at [205, 233] on input "Product Weight*" at bounding box center [228, 234] width 76 height 9
type input "2"
click at [74, 208] on div "Dashboard Basic Setup Websites 1 Origins 16 Manage Shipping Carriers Carriers A…" at bounding box center [40, 70] width 80 height 930
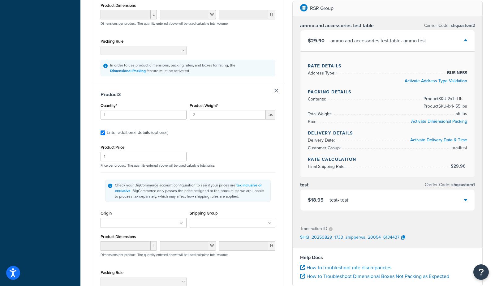
scroll to position [641, 0]
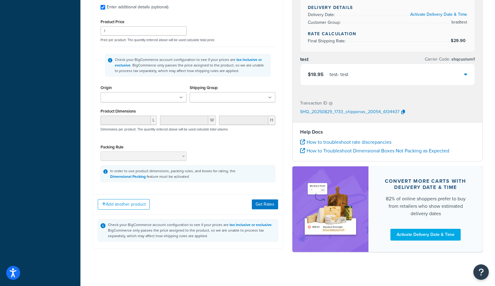
click at [208, 94] on input "Shipping Group" at bounding box center [219, 97] width 55 height 7
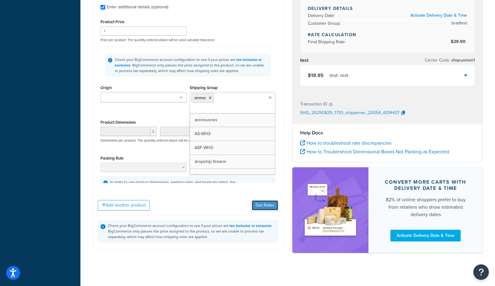
click at [260, 201] on button "Get Rates" at bounding box center [265, 206] width 26 height 10
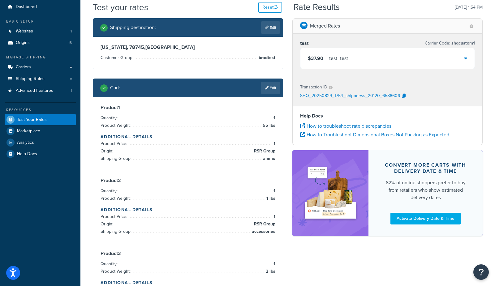
scroll to position [0, 0]
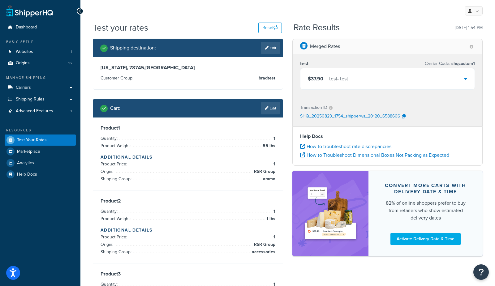
click at [333, 76] on div "test - test" at bounding box center [338, 79] width 19 height 9
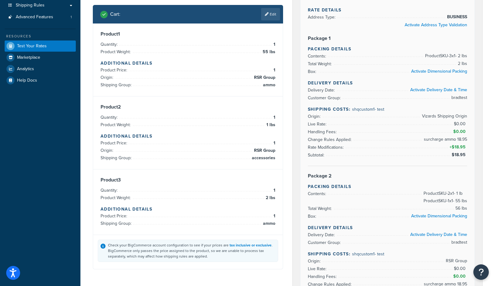
scroll to position [93, 0]
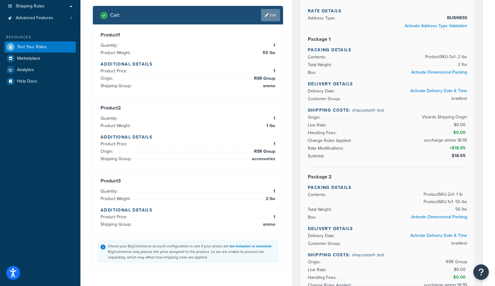
click at [270, 17] on link "Edit" at bounding box center [270, 15] width 19 height 12
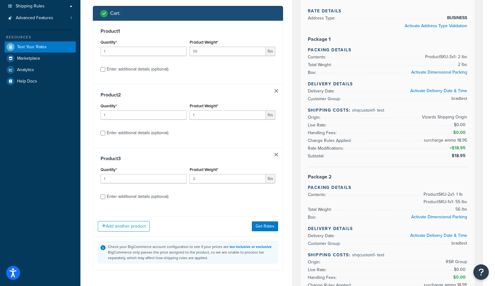
click at [132, 68] on div "Enter additional details (optional)" at bounding box center [138, 69] width 62 height 9
click at [105, 68] on input "Enter additional details (optional)" at bounding box center [103, 69] width 5 height 5
checkbox input "true"
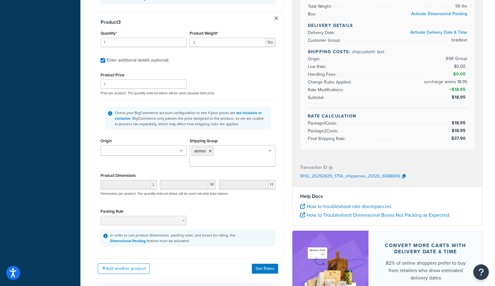
scroll to position [642, 0]
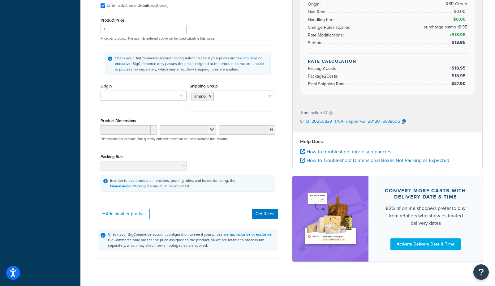
click at [132, 93] on input "Origin" at bounding box center [129, 96] width 55 height 7
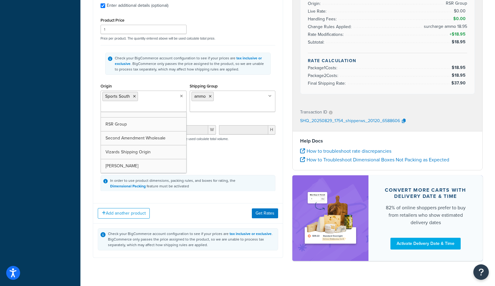
scroll to position [145, 0]
drag, startPoint x: 132, startPoint y: 128, endPoint x: 125, endPoint y: 128, distance: 6.8
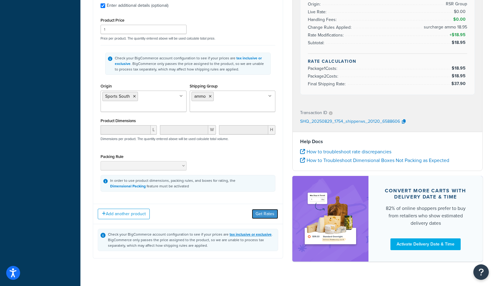
click at [260, 211] on button "Get Rates" at bounding box center [265, 214] width 26 height 10
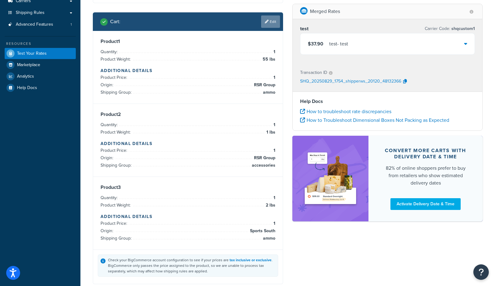
scroll to position [87, 0]
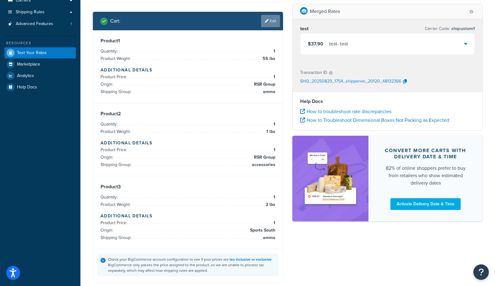
click at [264, 16] on link "Edit" at bounding box center [270, 21] width 19 height 12
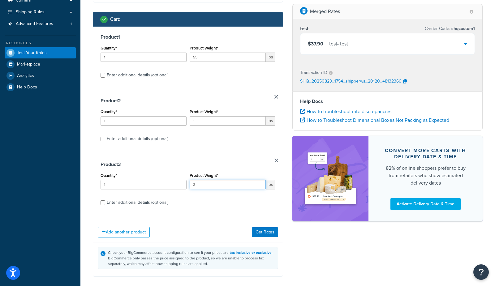
drag, startPoint x: 148, startPoint y: 180, endPoint x: 139, endPoint y: 177, distance: 9.2
click at [139, 177] on div "Quantity* 1 Product Weight* 2 lbs" at bounding box center [188, 182] width 178 height 23
type input "3"
click at [265, 235] on button "Get Rates" at bounding box center [265, 233] width 26 height 10
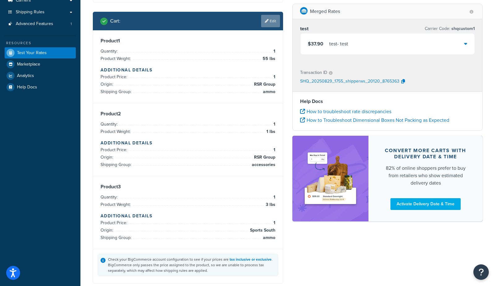
click at [273, 20] on link "Edit" at bounding box center [270, 21] width 19 height 12
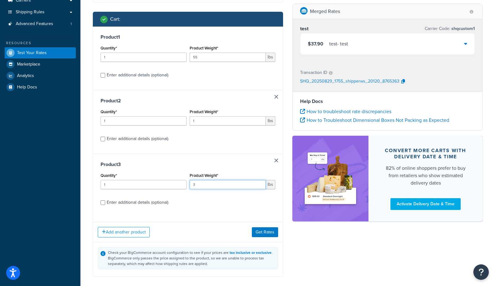
drag, startPoint x: 178, startPoint y: 185, endPoint x: 172, endPoint y: 192, distance: 8.6
click at [145, 184] on div "Quantity* 1 Product Weight* 3 lbs" at bounding box center [188, 182] width 178 height 23
type input "5"
click at [258, 235] on button "Get Rates" at bounding box center [265, 233] width 26 height 10
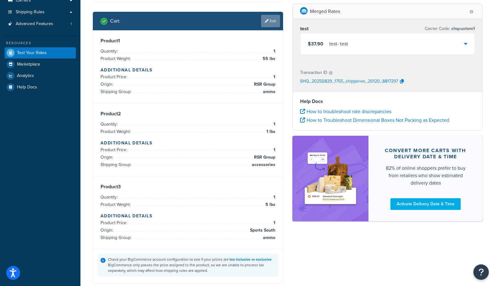
click at [274, 20] on link "Edit" at bounding box center [270, 21] width 19 height 12
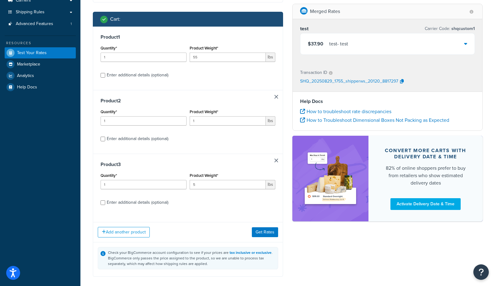
click at [276, 94] on div "Product 2 Quantity* 1 Product Weight* 1 lbs Enter additional details (optional)" at bounding box center [188, 122] width 190 height 64
click at [276, 96] on link at bounding box center [277, 97] width 4 height 4
type input "5"
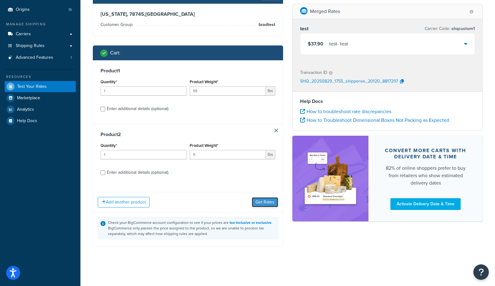
click at [266, 201] on button "Get Rates" at bounding box center [265, 202] width 26 height 10
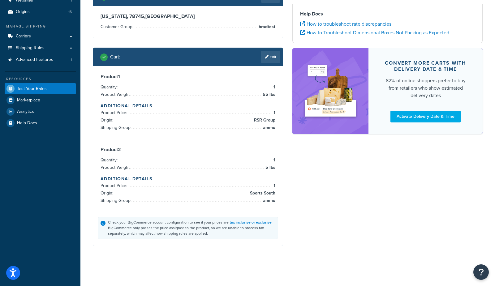
scroll to position [51, 0]
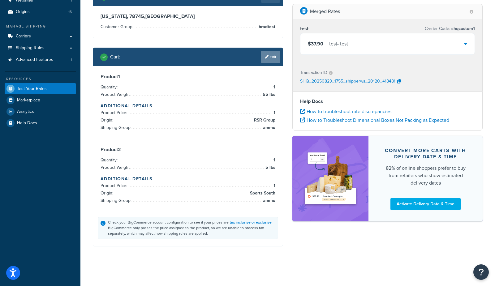
click at [271, 59] on link "Edit" at bounding box center [270, 57] width 19 height 12
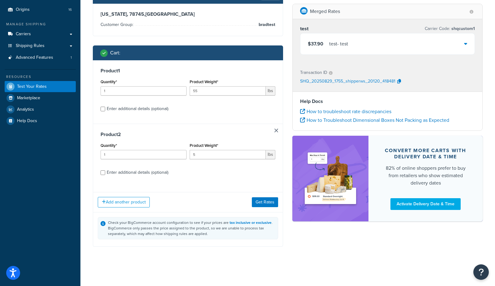
click at [279, 132] on div "Product 2 Quantity* 1 Product Weight* 5 lbs Enter additional details (optional)" at bounding box center [188, 156] width 190 height 64
click at [276, 129] on link at bounding box center [277, 131] width 4 height 4
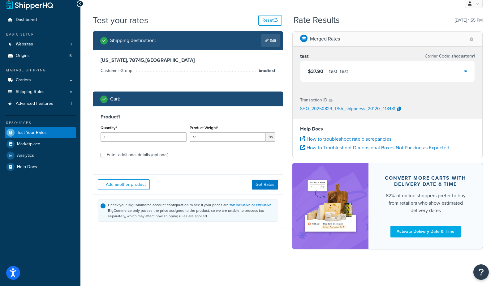
scroll to position [7, 0]
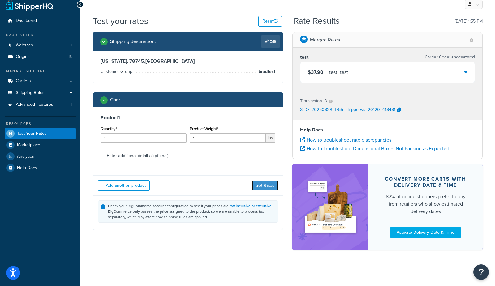
click at [269, 185] on button "Get Rates" at bounding box center [265, 186] width 26 height 10
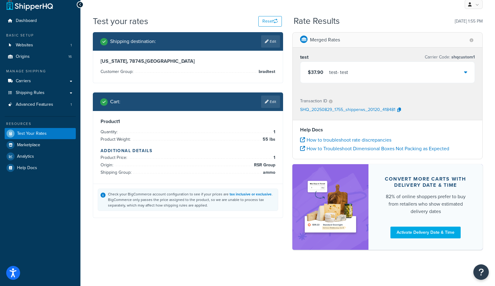
scroll to position [0, 0]
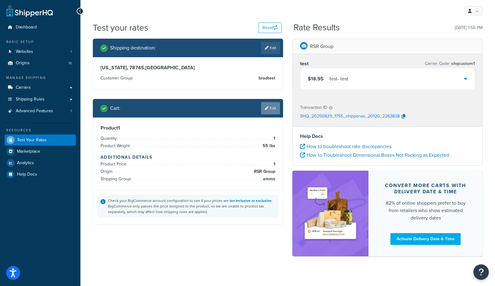
click at [268, 106] on link "Edit" at bounding box center [270, 108] width 19 height 12
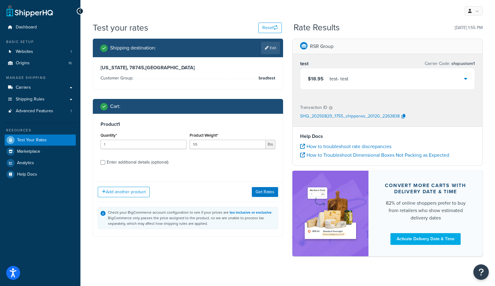
click at [127, 164] on div "Enter additional details (optional)" at bounding box center [138, 162] width 62 height 9
click at [105, 164] on input "Enter additional details (optional)" at bounding box center [103, 162] width 5 height 5
checkbox input "true"
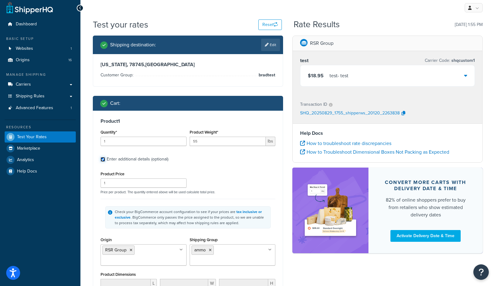
scroll to position [2, 0]
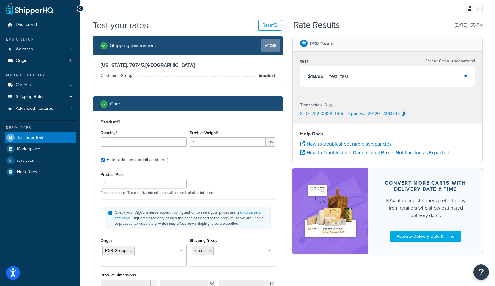
click at [268, 42] on link "Edit" at bounding box center [270, 45] width 19 height 12
select select "TX"
select select "bradtest"
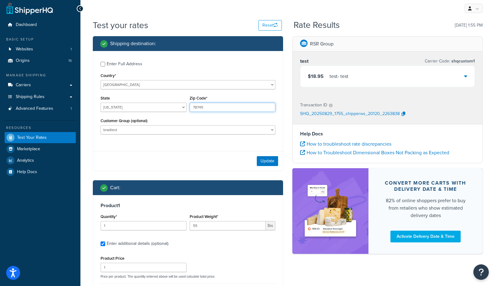
drag, startPoint x: 215, startPoint y: 106, endPoint x: 119, endPoint y: 99, distance: 95.6
click at [119, 99] on div "State Alabama Alaska American Samoa Arizona Arkansas Armed Forces Americas Arme…" at bounding box center [188, 105] width 178 height 23
type input "75115"
click at [202, 158] on div "Update" at bounding box center [188, 161] width 190 height 20
click at [271, 164] on button "Update" at bounding box center [267, 161] width 21 height 10
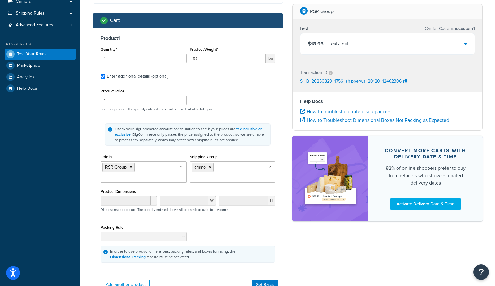
scroll to position [88, 0]
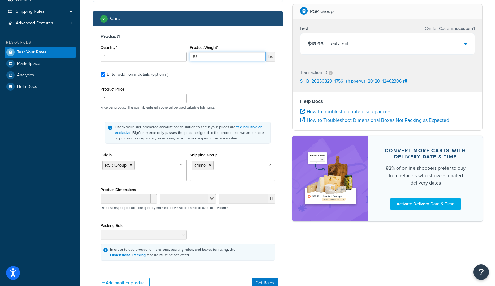
drag, startPoint x: 214, startPoint y: 57, endPoint x: 145, endPoint y: 53, distance: 68.8
click at [145, 53] on div "Quantity* 1 Product Weight* 55 lbs" at bounding box center [188, 54] width 178 height 23
type input "2"
click at [269, 280] on button "Get Rates" at bounding box center [265, 283] width 26 height 10
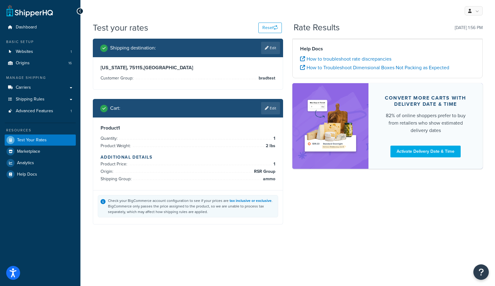
scroll to position [0, 0]
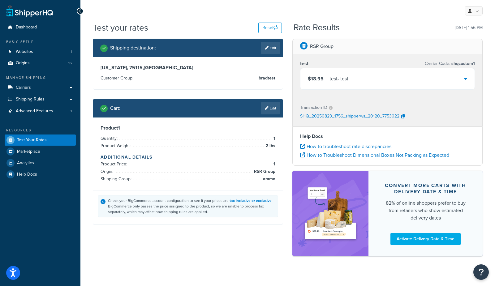
click at [335, 83] on div "test - test" at bounding box center [339, 79] width 19 height 9
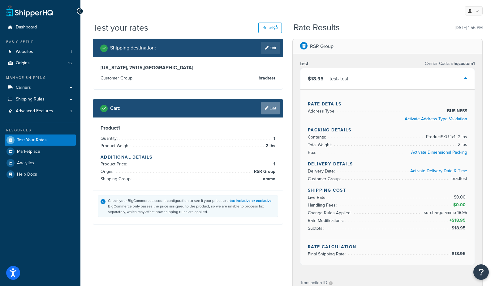
click at [268, 106] on link "Edit" at bounding box center [270, 108] width 19 height 12
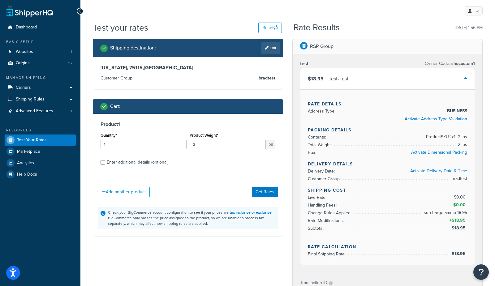
click at [124, 159] on div "Enter additional details (optional)" at bounding box center [138, 162] width 62 height 9
click at [105, 160] on input "Enter additional details (optional)" at bounding box center [103, 162] width 5 height 5
checkbox input "true"
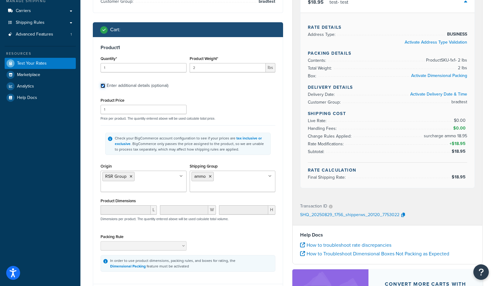
scroll to position [75, 0]
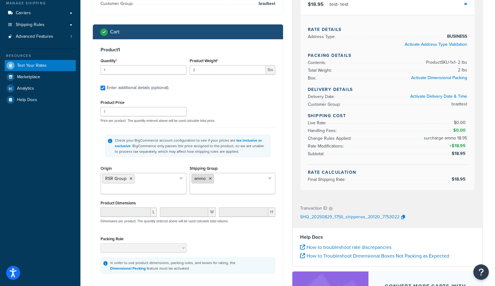
click at [211, 176] on li "ammo" at bounding box center [203, 178] width 22 height 9
click at [210, 178] on icon at bounding box center [210, 179] width 3 height 4
click at [285, 152] on div "Shipping destination : Edit Texas, 75115 , United States Customer Group: bradte…" at bounding box center [188, 157] width 200 height 386
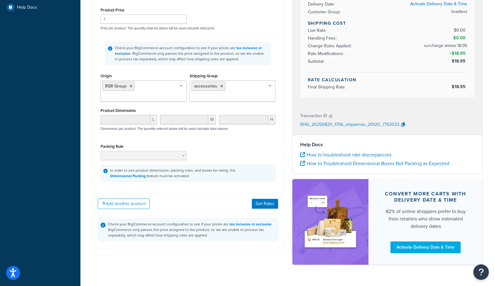
scroll to position [169, 0]
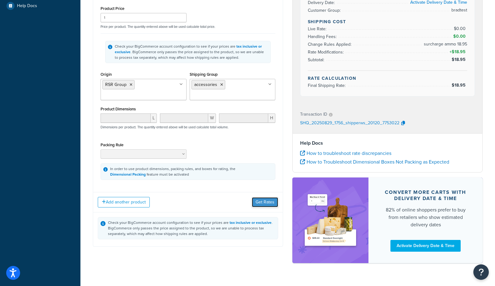
click at [260, 201] on button "Get Rates" at bounding box center [265, 202] width 26 height 10
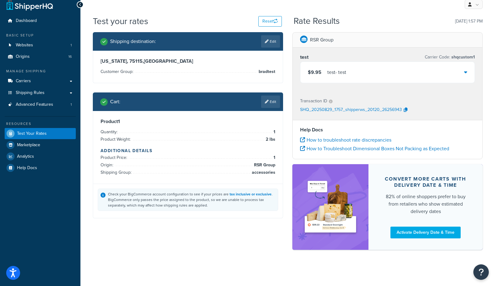
scroll to position [5, 0]
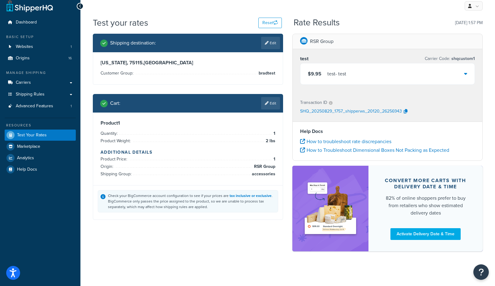
click at [353, 77] on div "$9.95 test - test" at bounding box center [388, 73] width 174 height 21
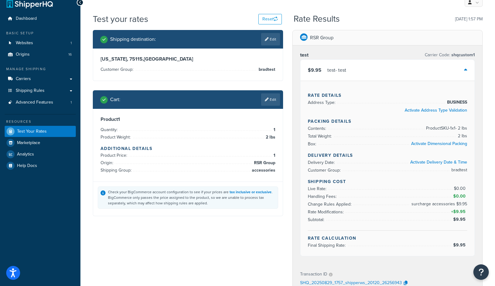
scroll to position [0, 0]
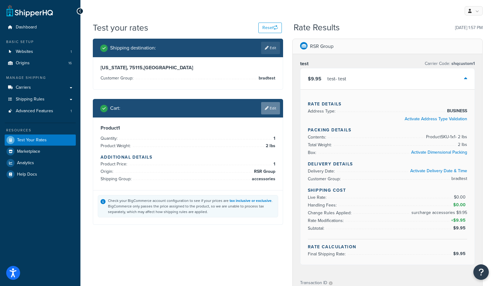
click at [264, 105] on link "Edit" at bounding box center [270, 108] width 19 height 12
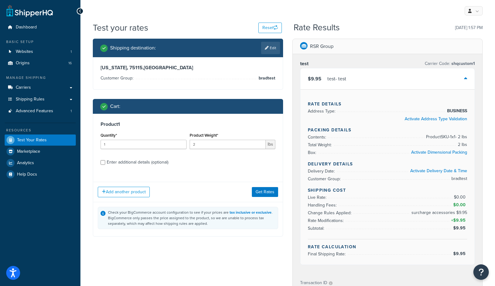
click at [126, 161] on div "Enter additional details (optional)" at bounding box center [138, 162] width 62 height 9
click at [105, 161] on input "Enter additional details (optional)" at bounding box center [103, 162] width 5 height 5
checkbox input "true"
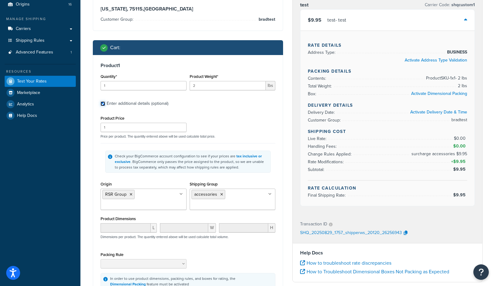
scroll to position [66, 0]
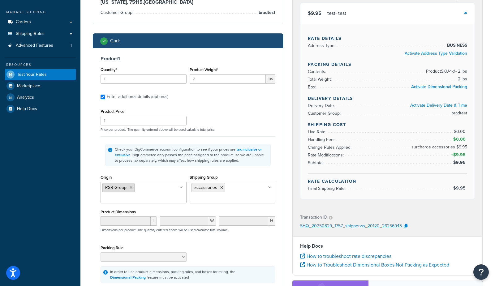
click at [131, 187] on icon at bounding box center [131, 188] width 3 height 4
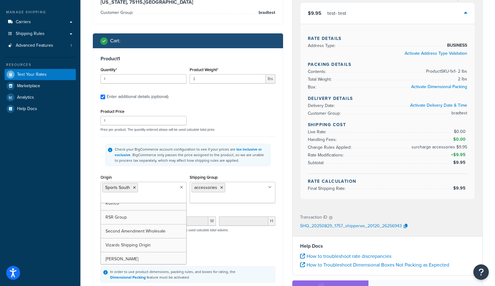
click at [285, 220] on div "Shipping destination : Edit Texas, 75115 , United States Customer Group: bradte…" at bounding box center [188, 166] width 200 height 386
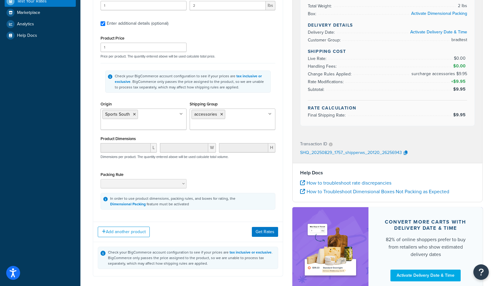
scroll to position [144, 0]
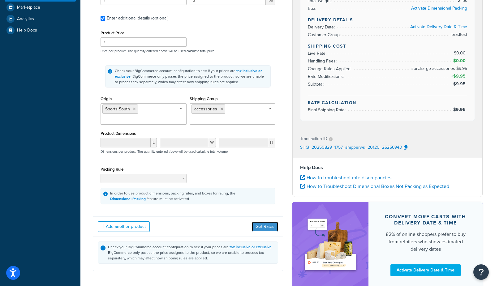
click at [272, 223] on button "Get Rates" at bounding box center [265, 227] width 26 height 10
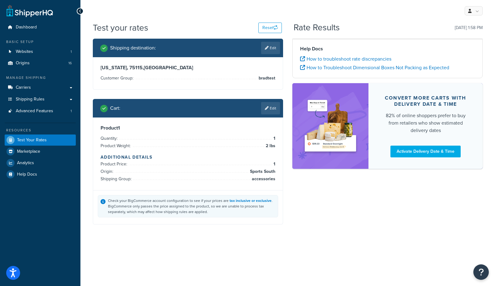
scroll to position [0, 0]
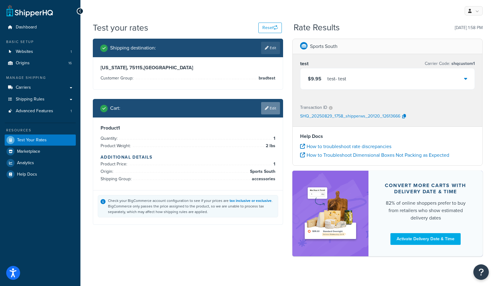
click at [268, 111] on link "Edit" at bounding box center [270, 108] width 19 height 12
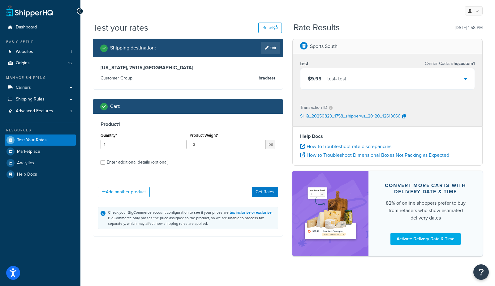
click at [140, 160] on div "Enter additional details (optional)" at bounding box center [138, 162] width 62 height 9
click at [105, 160] on input "Enter additional details (optional)" at bounding box center [103, 162] width 5 height 5
checkbox input "true"
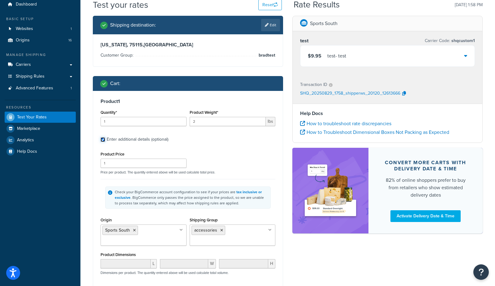
scroll to position [42, 0]
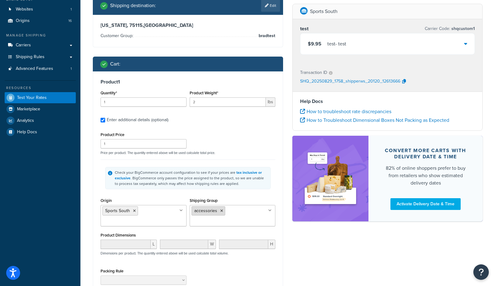
click at [221, 210] on icon at bounding box center [221, 211] width 3 height 4
click at [284, 193] on div "Shipping destination : Edit Texas, 75115 , United States Customer Group: bradte…" at bounding box center [188, 189] width 200 height 386
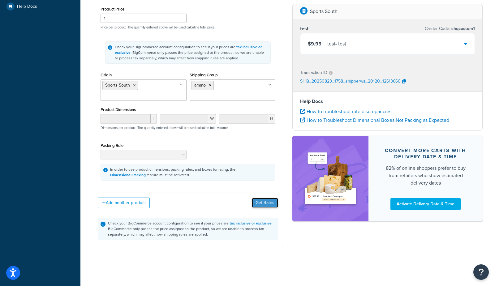
click at [267, 200] on button "Get Rates" at bounding box center [265, 203] width 26 height 10
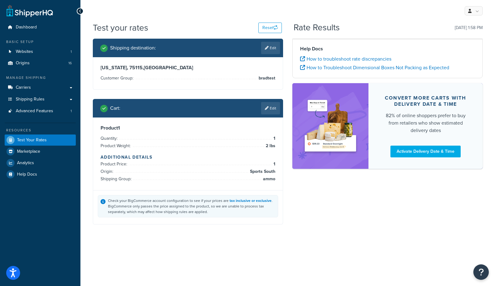
scroll to position [0, 0]
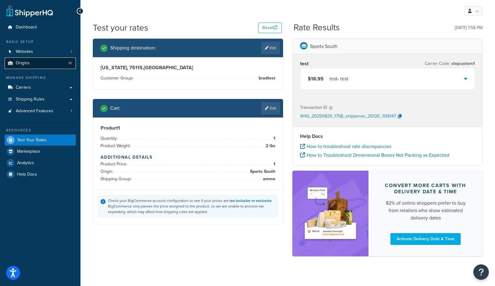
click at [67, 62] on link "Origins 16" at bounding box center [40, 63] width 71 height 11
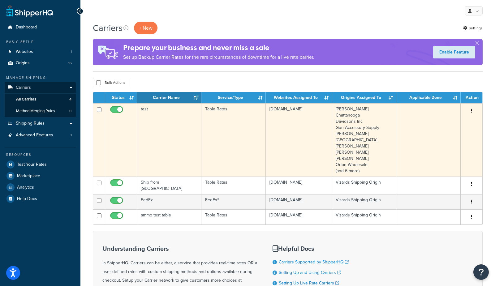
click at [306, 146] on td "[DOMAIN_NAME]" at bounding box center [299, 139] width 66 height 73
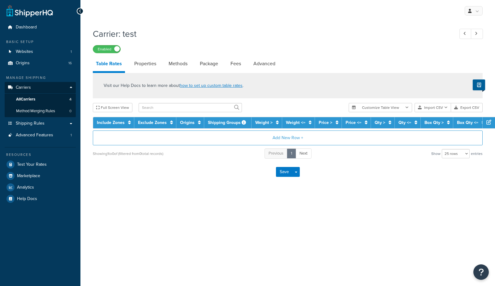
select select "25"
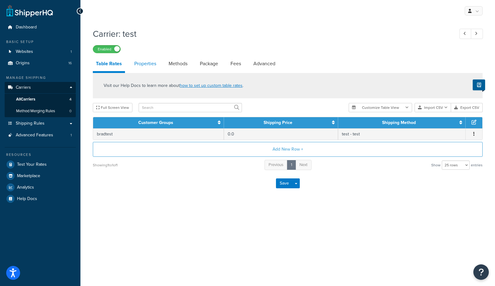
click at [145, 65] on link "Properties" at bounding box center [145, 63] width 28 height 15
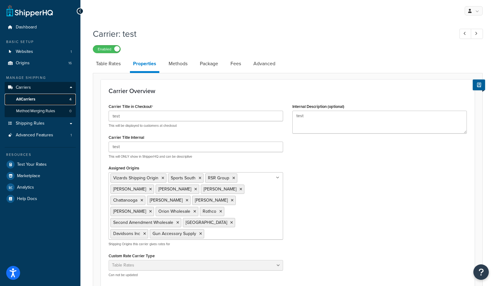
click at [37, 102] on link "All Carriers 4" at bounding box center [40, 99] width 71 height 11
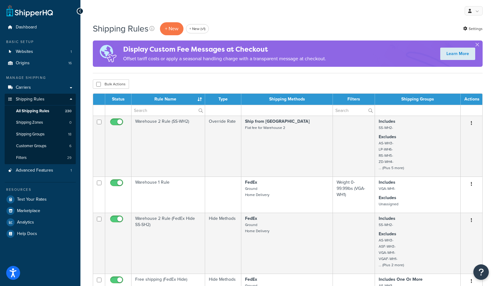
click at [178, 81] on div "Bulk Actions Duplicate [GEOGRAPHIC_DATA]" at bounding box center [288, 84] width 390 height 9
click at [198, 26] on link "+ New (v1)" at bounding box center [197, 28] width 23 height 9
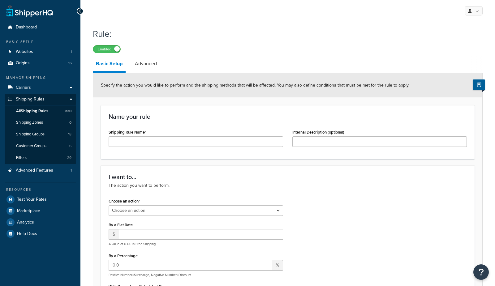
select select "ORDER"
click at [140, 142] on input "Shipping Rule Name" at bounding box center [196, 142] width 175 height 11
click at [146, 61] on link "Advanced" at bounding box center [146, 63] width 28 height 15
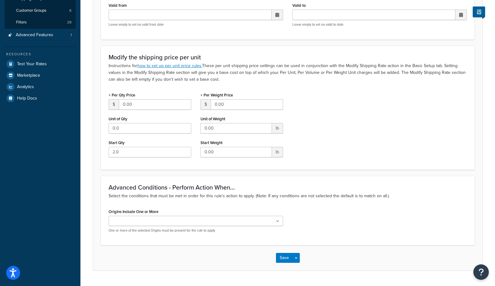
scroll to position [150, 0]
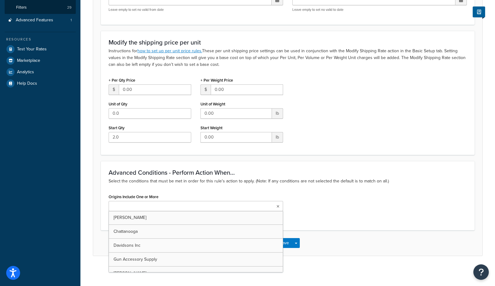
click at [144, 205] on input "Origins Include One or More" at bounding box center [138, 206] width 55 height 7
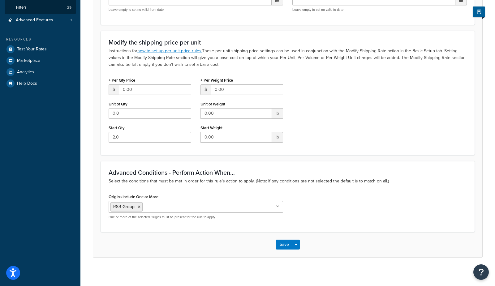
click at [47, 181] on div "Dashboard Basic Setup Websites 1 Origins 16 Manage Shipping Carriers Carriers A…" at bounding box center [40, 69] width 80 height 439
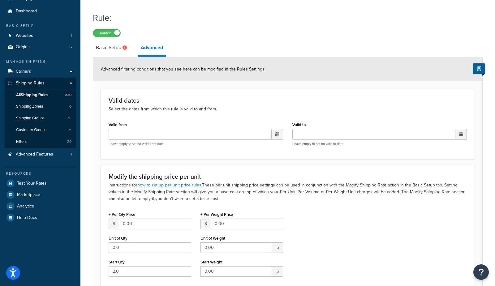
scroll to position [0, 0]
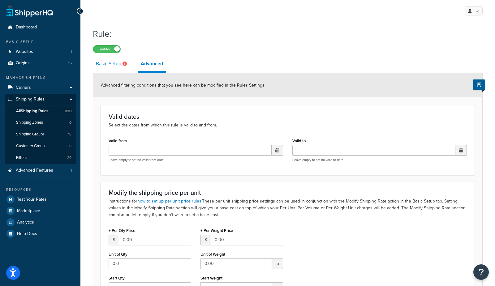
click at [115, 65] on link "Basic Setup" at bounding box center [112, 63] width 39 height 15
select select "ORDER"
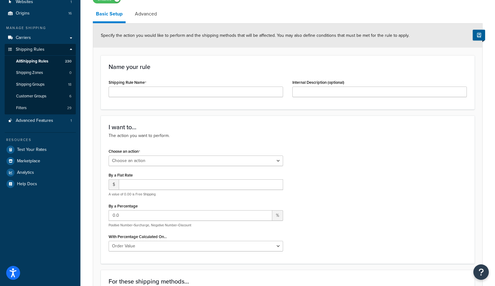
scroll to position [58, 0]
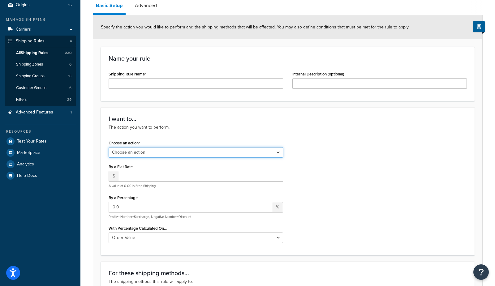
click at [118, 154] on select "Choose an action Override Rates Surcharge or discount rates Hide a shipping met…" at bounding box center [196, 152] width 175 height 11
select select "SURCHARGE"
click at [109, 147] on select "Choose an action Override Rates Surcharge or discount rates Hide a shipping met…" at bounding box center [196, 152] width 175 height 11
select select "CART"
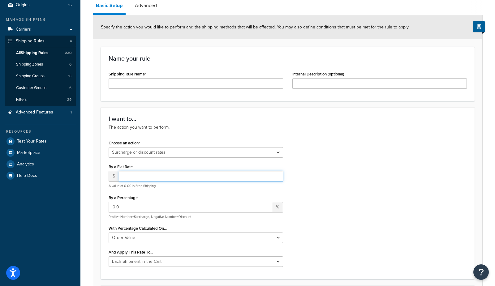
click at [132, 176] on input "number" at bounding box center [201, 176] width 164 height 11
type input "11.95"
click at [354, 223] on div "Choose an action Choose an action Override Rates Surcharge or discount rates Hi…" at bounding box center [288, 205] width 368 height 133
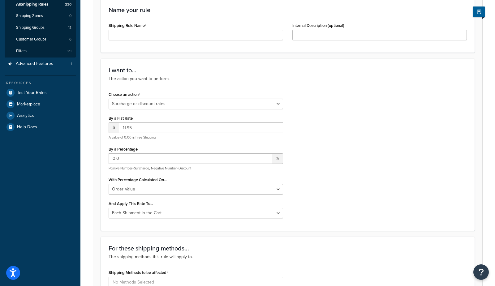
scroll to position [127, 0]
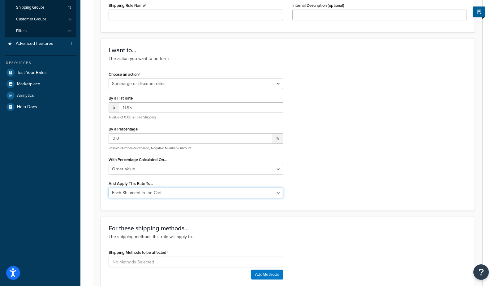
click at [139, 192] on select "Entire Cart Each Shipment in the Cart Each Origin in the Cart Each Shipping Gro…" at bounding box center [196, 193] width 175 height 11
select select "ENTIRE_CART"
click at [109, 188] on select "Entire Cart Each Shipment in the Cart Each Origin in the Cart Each Shipping Gro…" at bounding box center [196, 193] width 175 height 11
click at [85, 203] on div "Rule: Enabled Basic Setup Advanced Specify the action you would like to perform…" at bounding box center [287, 240] width 415 height 684
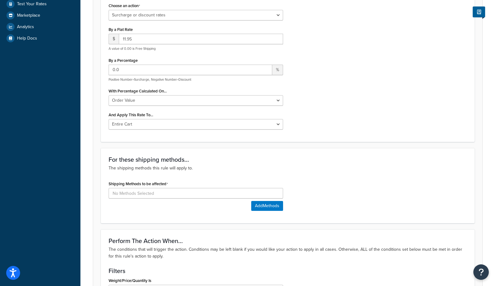
scroll to position [196, 0]
click at [126, 191] on input at bounding box center [196, 193] width 175 height 11
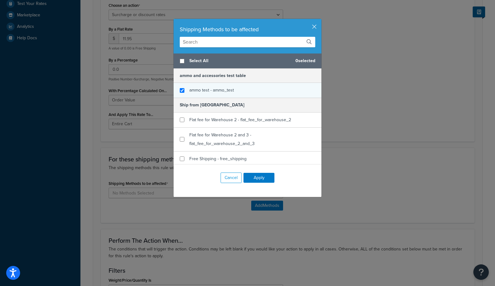
checkbox input "true"
click at [220, 92] on span "ammo test - ammo_test" at bounding box center [211, 90] width 45 height 7
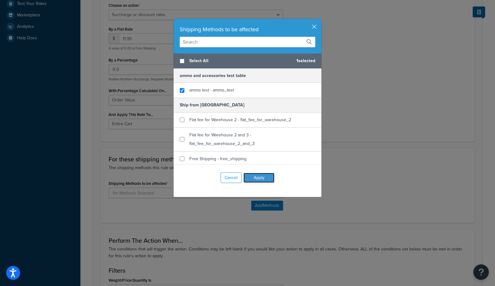
click at [262, 179] on button "Apply" at bounding box center [259, 178] width 31 height 10
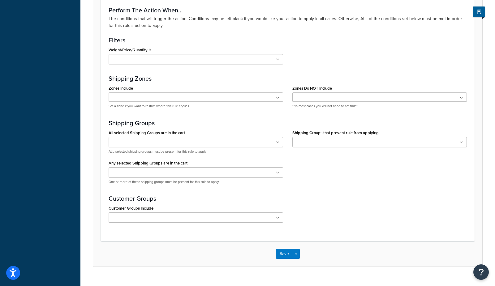
scroll to position [459, 0]
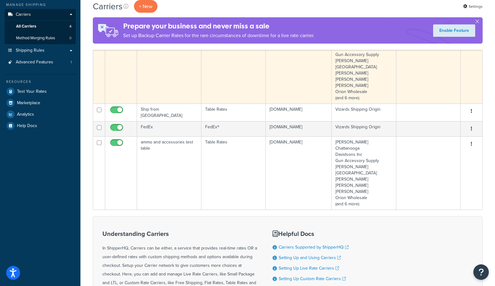
scroll to position [94, 0]
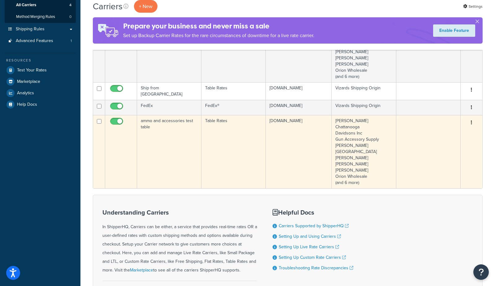
click at [163, 145] on td "ammo and accessories test table" at bounding box center [169, 151] width 64 height 73
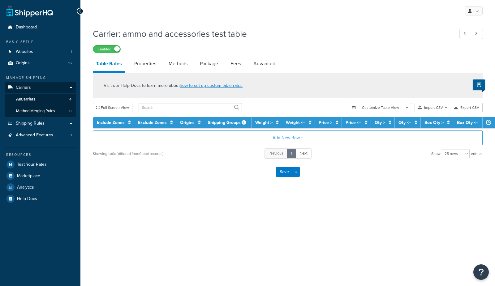
select select "25"
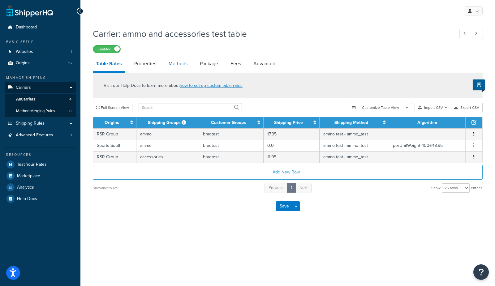
click at [181, 63] on link "Methods" at bounding box center [178, 63] width 25 height 15
select select "25"
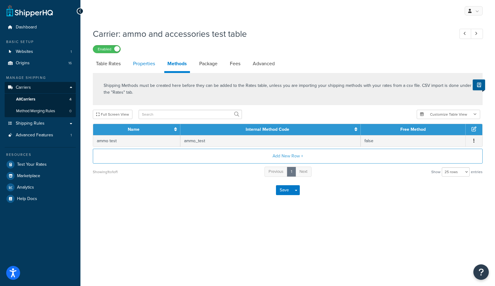
click at [150, 65] on link "Properties" at bounding box center [144, 63] width 28 height 15
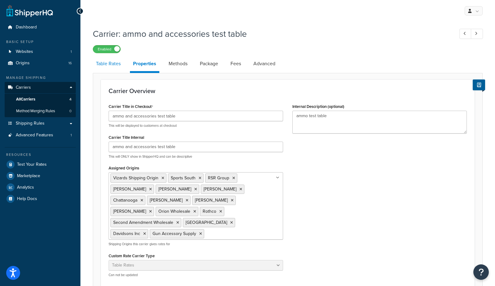
click at [109, 65] on link "Table Rates" at bounding box center [108, 63] width 31 height 15
select select "25"
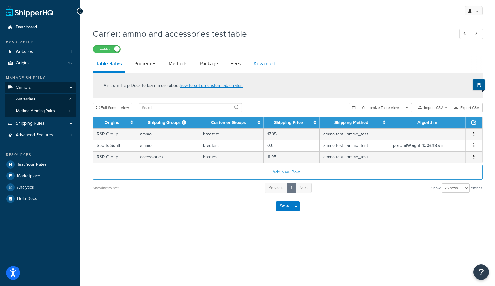
click at [265, 68] on link "Advanced" at bounding box center [264, 63] width 28 height 15
select select "false"
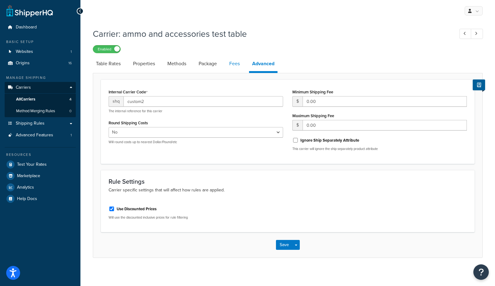
click at [242, 67] on link "Fees" at bounding box center [234, 63] width 17 height 15
select select "AFTER"
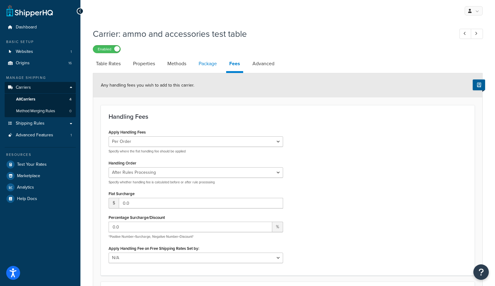
click at [212, 65] on link "Package" at bounding box center [208, 63] width 24 height 15
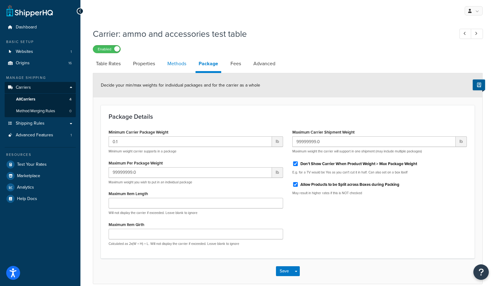
click at [171, 62] on link "Methods" at bounding box center [176, 63] width 25 height 15
select select "25"
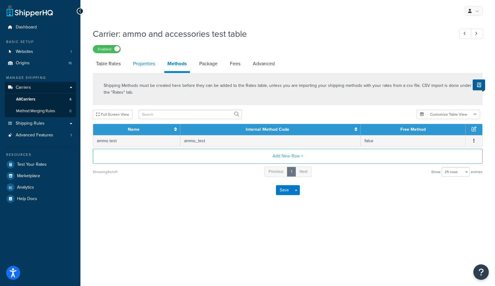
click at [145, 61] on link "Properties" at bounding box center [144, 63] width 28 height 15
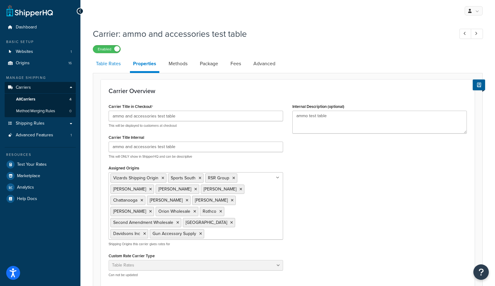
click at [112, 62] on link "Table Rates" at bounding box center [108, 63] width 31 height 15
select select "25"
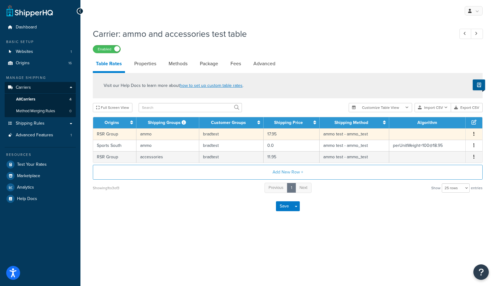
click at [116, 136] on td "RSR Group" at bounding box center [114, 133] width 43 height 11
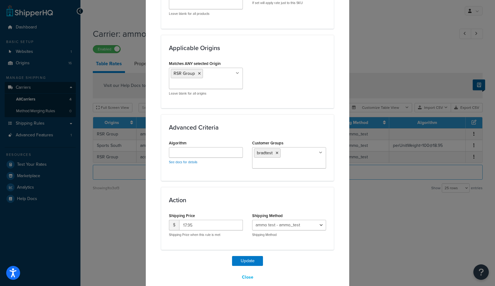
scroll to position [388, 0]
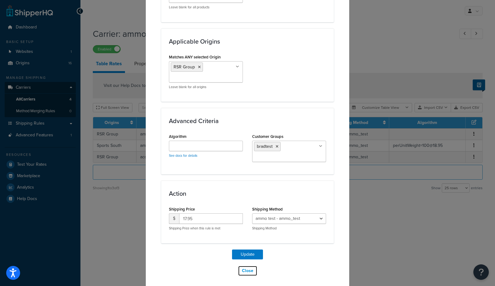
click at [247, 271] on button "Close" at bounding box center [248, 271] width 20 height 11
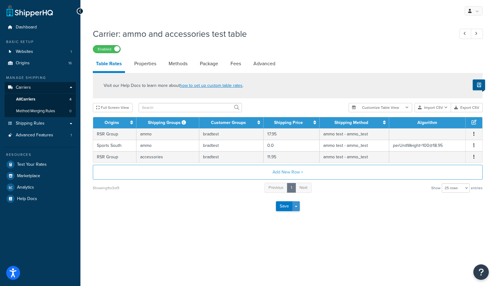
click at [295, 208] on button "Save Dropdown" at bounding box center [296, 207] width 7 height 10
click at [292, 217] on button "Save and Edit" at bounding box center [298, 217] width 45 height 13
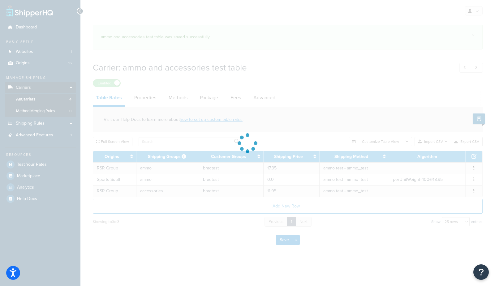
select select "25"
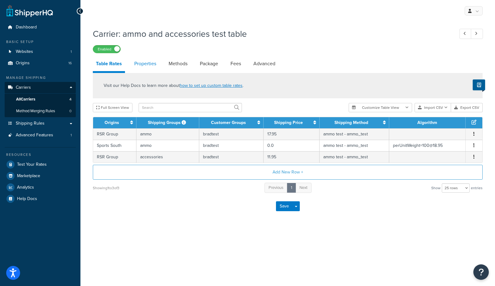
click at [137, 64] on link "Properties" at bounding box center [145, 63] width 28 height 15
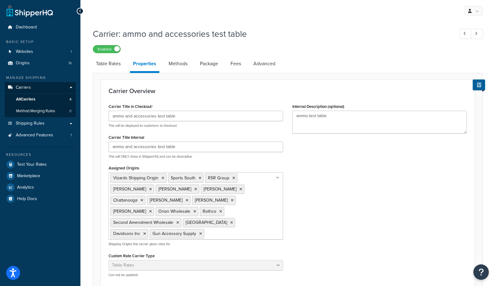
click at [180, 65] on link "Methods" at bounding box center [178, 63] width 25 height 15
select select "25"
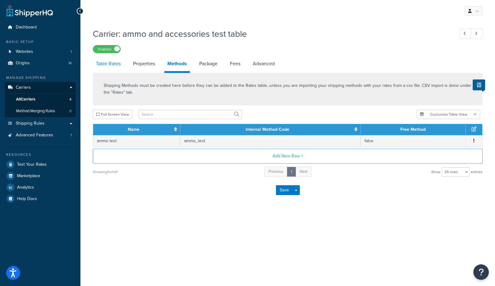
click at [111, 63] on link "Table Rates" at bounding box center [108, 63] width 31 height 15
select select "25"
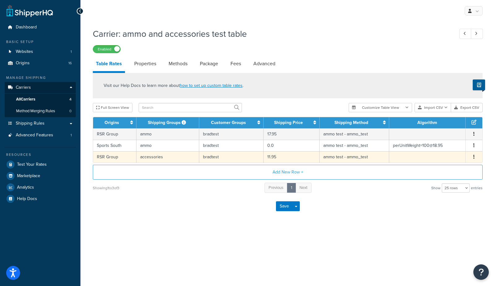
click at [121, 158] on td "RSR Group" at bounding box center [114, 156] width 43 height 11
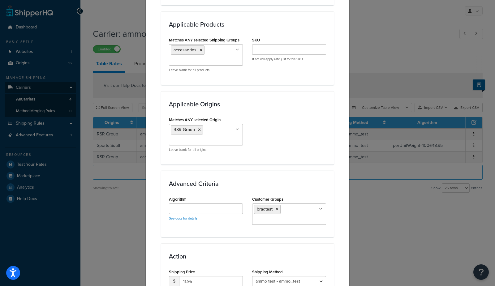
scroll to position [322, 0]
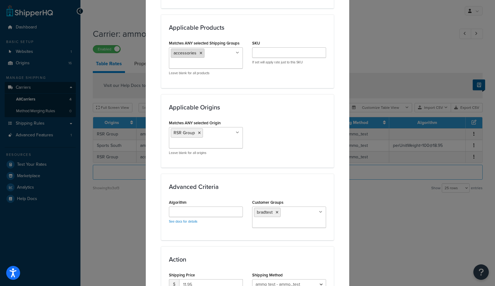
click at [200, 51] on icon at bounding box center [201, 53] width 3 height 4
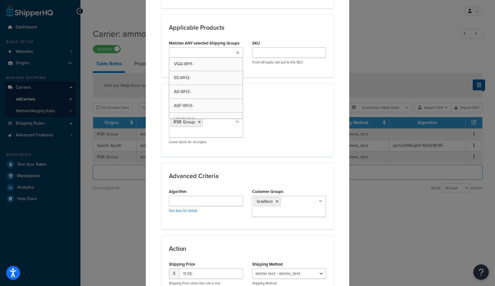
click at [326, 136] on div "Matches ANY selected Origin RSR Group Vizards Shipping Origin Sports South Zand…" at bounding box center [247, 128] width 167 height 41
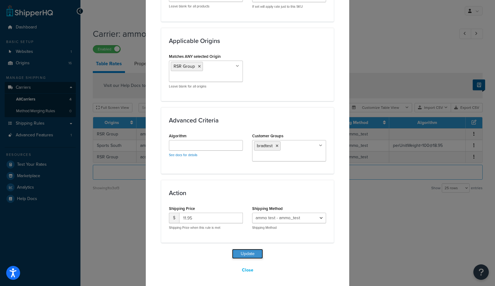
click at [256, 253] on button "Update" at bounding box center [247, 254] width 31 height 10
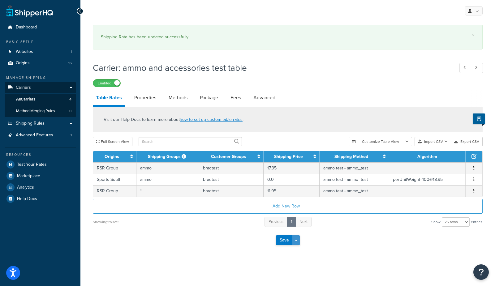
click at [297, 241] on button "Save Dropdown" at bounding box center [296, 241] width 7 height 10
click at [304, 252] on button "Save and Edit" at bounding box center [298, 251] width 45 height 13
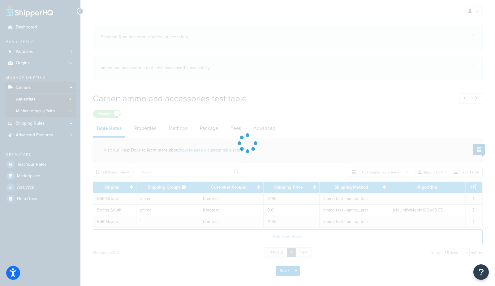
select select "25"
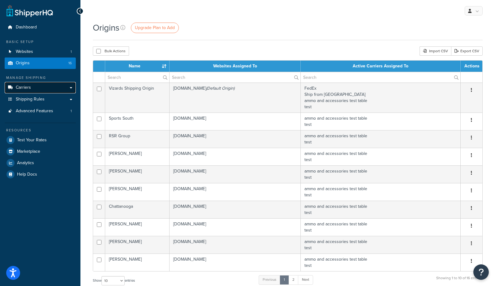
click at [33, 88] on link "Carriers" at bounding box center [40, 87] width 71 height 11
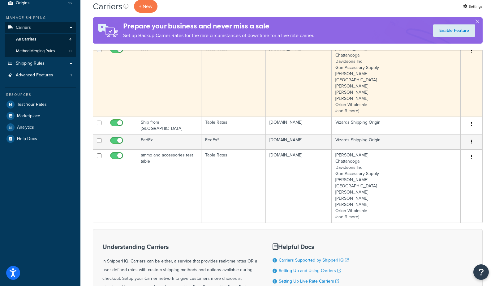
scroll to position [61, 0]
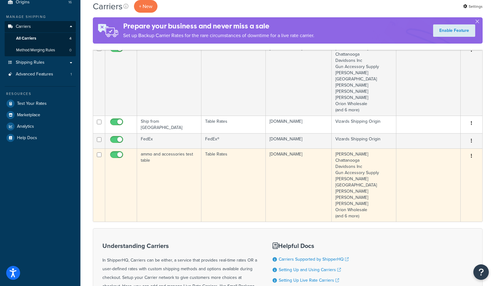
click at [168, 172] on td "ammo and accessories test table" at bounding box center [169, 185] width 64 height 73
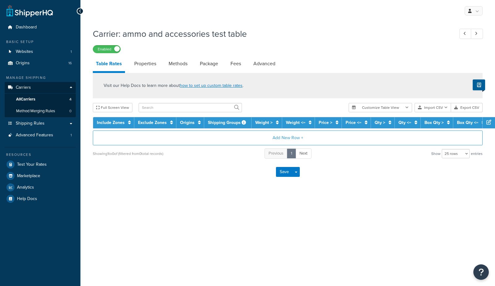
select select "25"
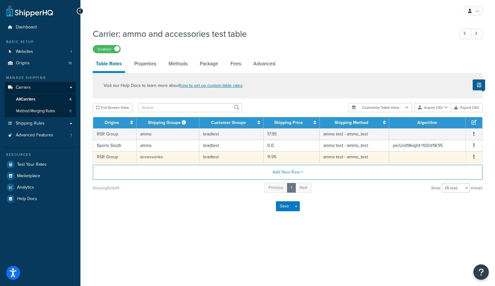
click at [142, 158] on td "accessories" at bounding box center [168, 156] width 63 height 11
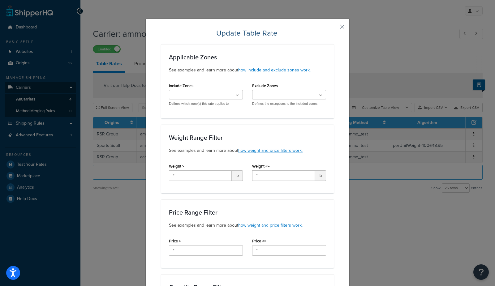
click at [334, 28] on button "button" at bounding box center [333, 29] width 2 height 2
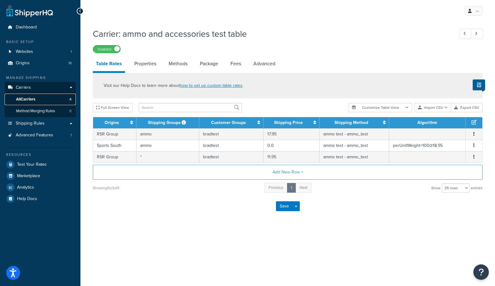
click at [23, 97] on span "All Carriers" at bounding box center [25, 99] width 19 height 5
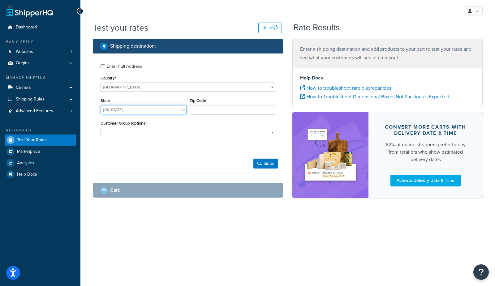
click at [111, 111] on select "[US_STATE] [US_STATE] [US_STATE] [US_STATE] [US_STATE] Armed Forces Americas Ar…" at bounding box center [144, 109] width 86 height 9
select select "CA"
click at [101, 105] on select "[US_STATE] [US_STATE] [US_STATE] [US_STATE] [US_STATE] Armed Forces Americas Ar…" at bounding box center [144, 109] width 86 height 9
type input "92108"
drag, startPoint x: 140, startPoint y: 166, endPoint x: 152, endPoint y: 159, distance: 13.6
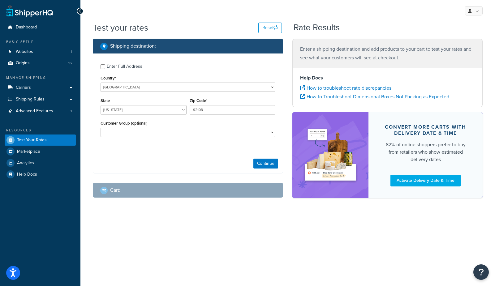
click at [141, 164] on div "Continue" at bounding box center [188, 164] width 190 height 20
click at [287, 165] on div "Shipping destination : Enter Full Address Country* [GEOGRAPHIC_DATA] [GEOGRAPHI…" at bounding box center [188, 123] width 200 height 169
click at [269, 166] on button "Continue" at bounding box center [266, 164] width 25 height 10
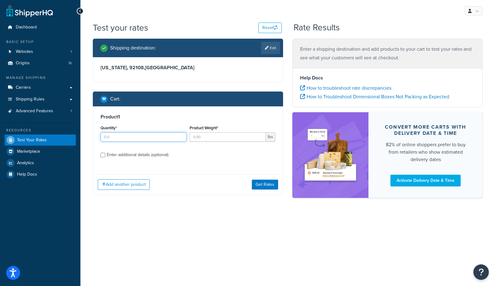
click at [140, 137] on input "Quantity*" at bounding box center [144, 136] width 86 height 9
click at [274, 46] on link "Edit" at bounding box center [270, 48] width 19 height 12
select select "CA"
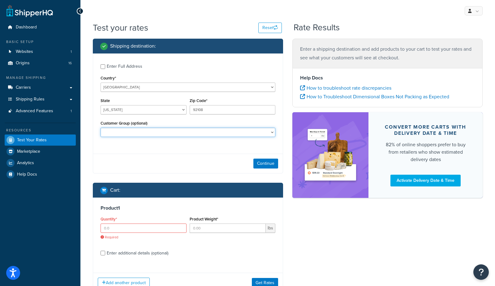
click at [132, 133] on select "bradtest Logged In Not Logged in Retail Wholesale" at bounding box center [188, 132] width 175 height 9
select select "bradtest"
click at [101, 128] on select "bradtest Logged In Not Logged in Retail Wholesale" at bounding box center [188, 132] width 175 height 9
click at [271, 167] on button "Continue" at bounding box center [266, 164] width 25 height 10
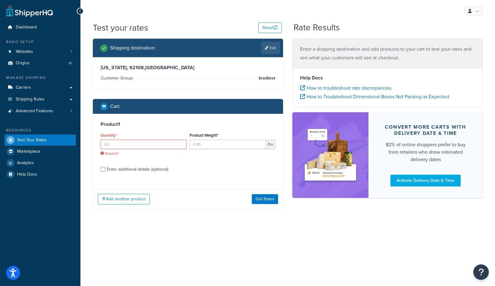
click at [120, 143] on input "Quantity*" at bounding box center [144, 144] width 86 height 9
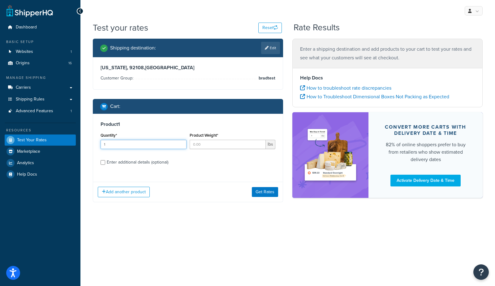
type input "1"
click at [219, 147] on input "Product Weight*" at bounding box center [228, 144] width 76 height 9
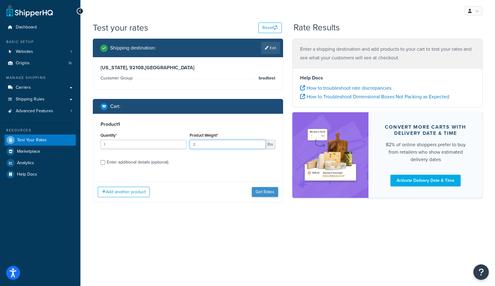
type input "2"
click at [264, 191] on button "Get Rates" at bounding box center [265, 192] width 26 height 10
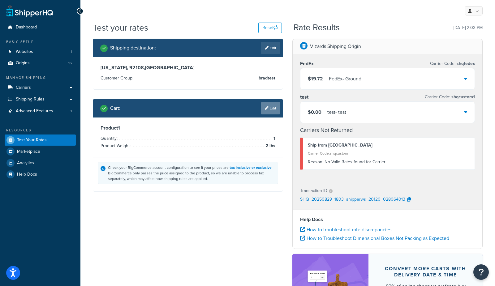
click at [272, 107] on link "Edit" at bounding box center [270, 108] width 19 height 12
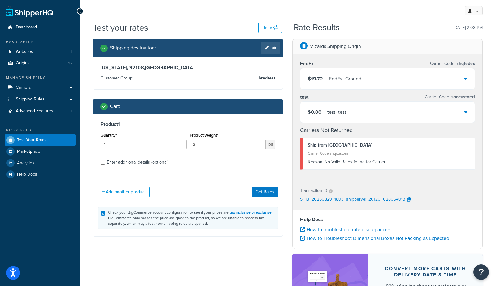
click at [119, 160] on div "Enter additional details (optional)" at bounding box center [138, 162] width 62 height 9
click at [105, 160] on input "Enter additional details (optional)" at bounding box center [103, 162] width 5 height 5
checkbox input "true"
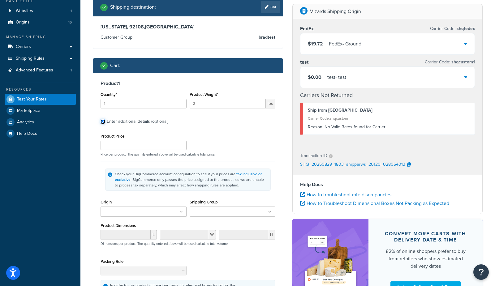
scroll to position [59, 0]
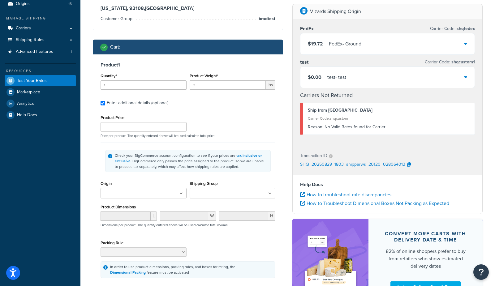
click at [134, 194] on input "Origin" at bounding box center [129, 193] width 55 height 7
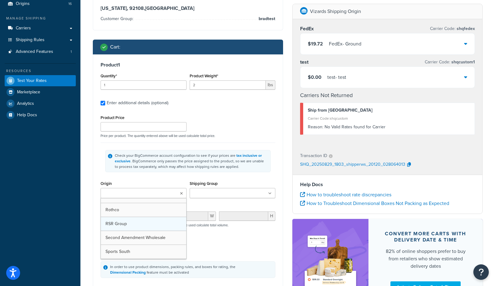
scroll to position [145, 0]
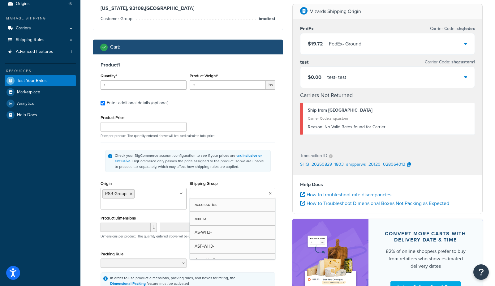
click at [249, 195] on ul at bounding box center [233, 193] width 86 height 10
click at [290, 152] on div "Vizards Shipping Origin FedEx Carrier Code: shqfedex $19.72 FedEx - Ground test…" at bounding box center [388, 157] width 200 height 307
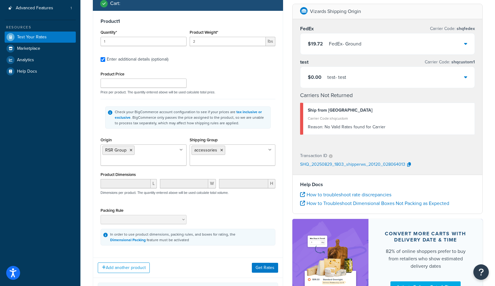
scroll to position [168, 0]
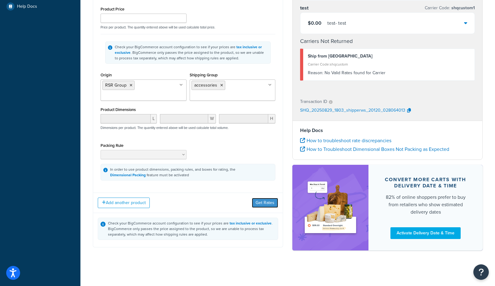
click at [271, 203] on button "Get Rates" at bounding box center [265, 203] width 26 height 10
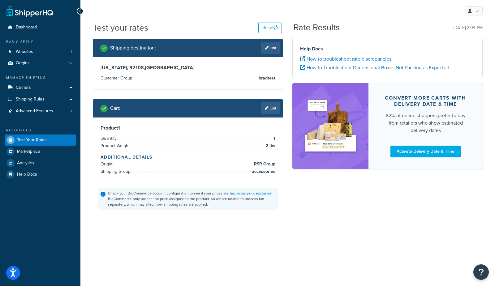
scroll to position [0, 0]
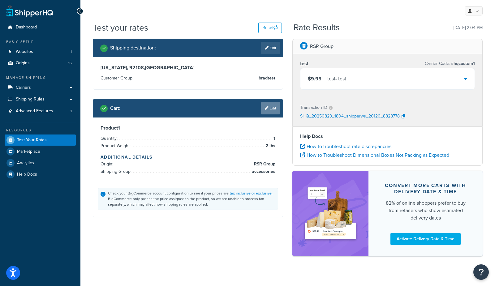
click at [274, 103] on link "Edit" at bounding box center [270, 108] width 19 height 12
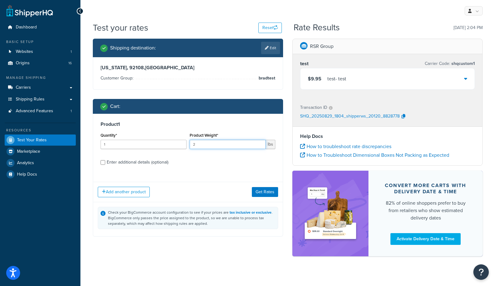
drag, startPoint x: 218, startPoint y: 146, endPoint x: 147, endPoint y: 140, distance: 71.1
click at [147, 141] on div "Quantity* 1 Product Weight* 2 lbs" at bounding box center [188, 142] width 178 height 23
type input "3"
click at [265, 189] on button "Get Rates" at bounding box center [265, 192] width 26 height 10
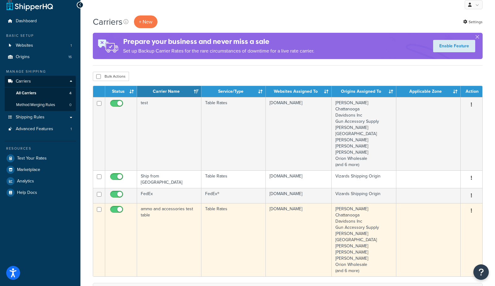
scroll to position [4, 0]
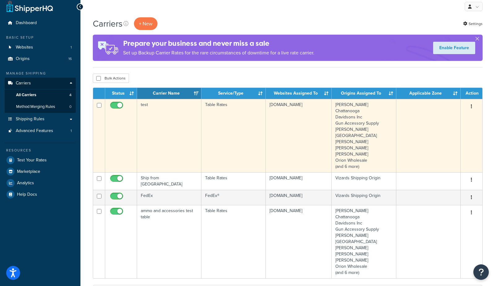
click at [117, 104] on input "checkbox" at bounding box center [117, 107] width 17 height 8
checkbox input "false"
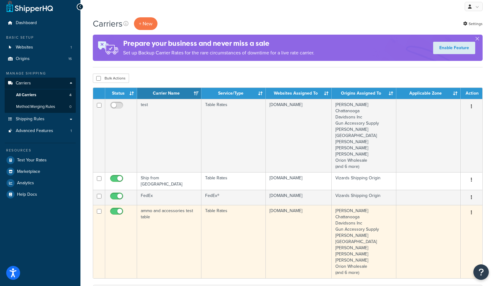
click at [115, 209] on input "checkbox" at bounding box center [117, 213] width 17 height 8
checkbox input "false"
